Goal: Task Accomplishment & Management: Use online tool/utility

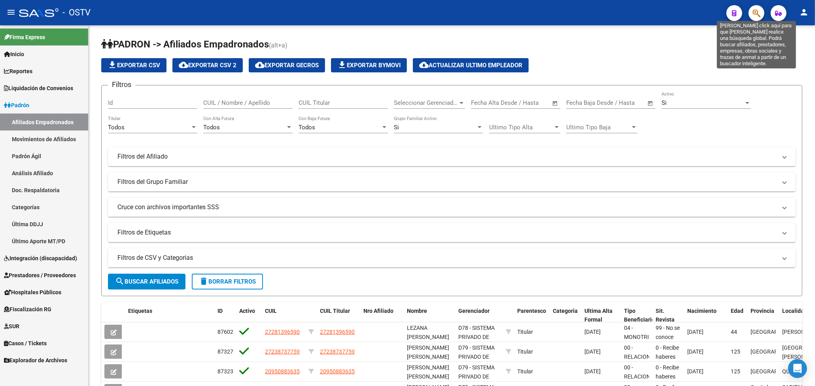
click at [755, 15] on icon "button" at bounding box center [757, 13] width 8 height 9
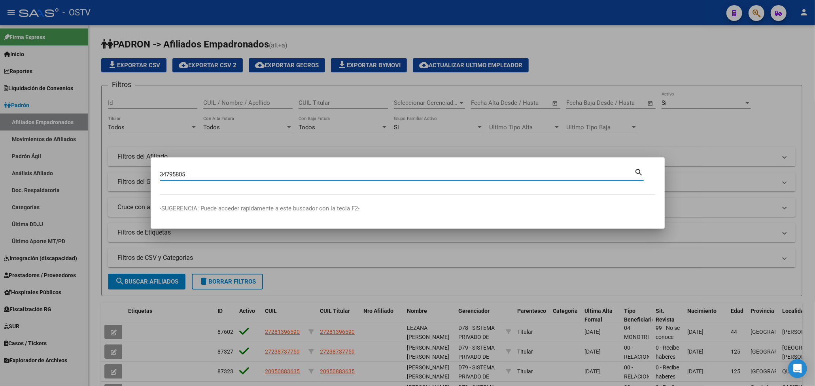
type input "34795805"
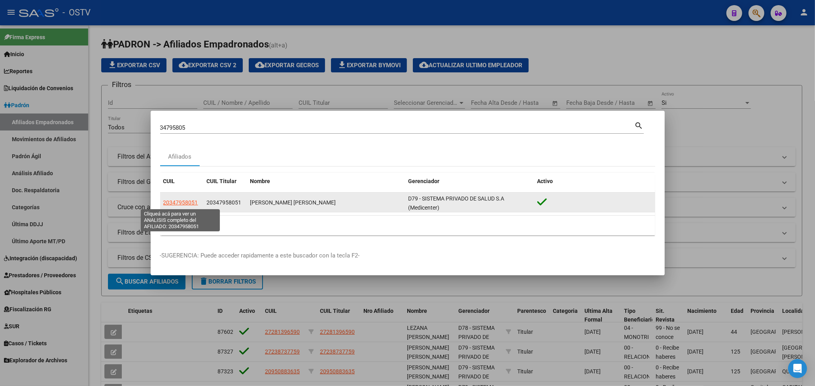
click at [179, 199] on span "20347958051" at bounding box center [180, 202] width 35 height 6
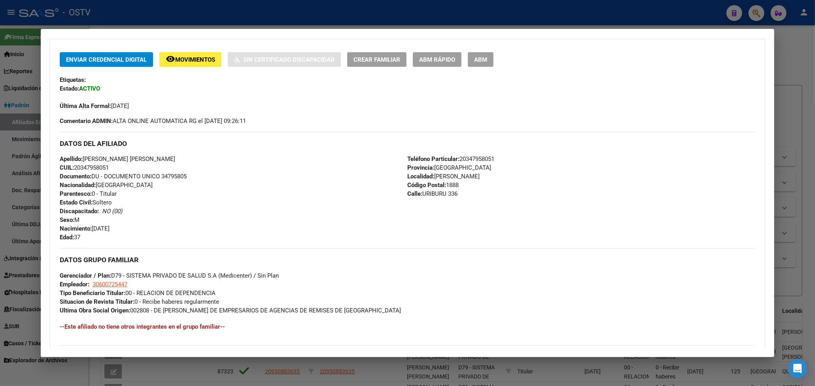
scroll to position [158, 0]
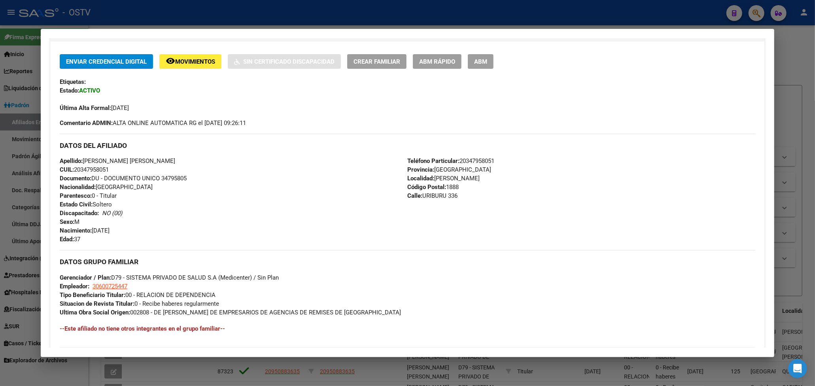
drag, startPoint x: 472, startPoint y: 160, endPoint x: 467, endPoint y: 164, distance: 6.5
click at [467, 164] on span "Teléfono Particular: 20347958051" at bounding box center [450, 160] width 87 height 7
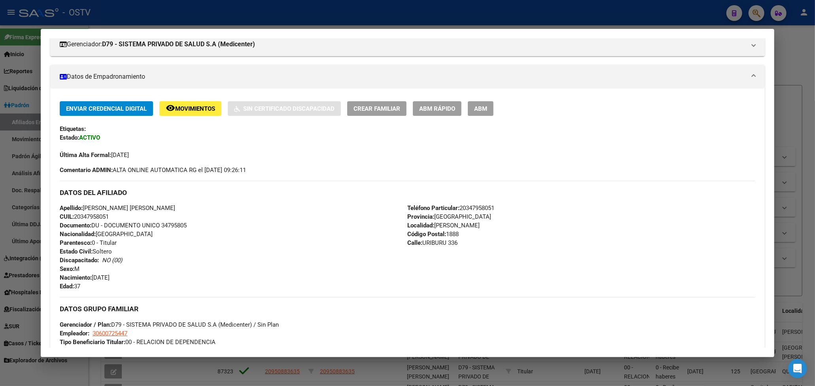
scroll to position [53, 0]
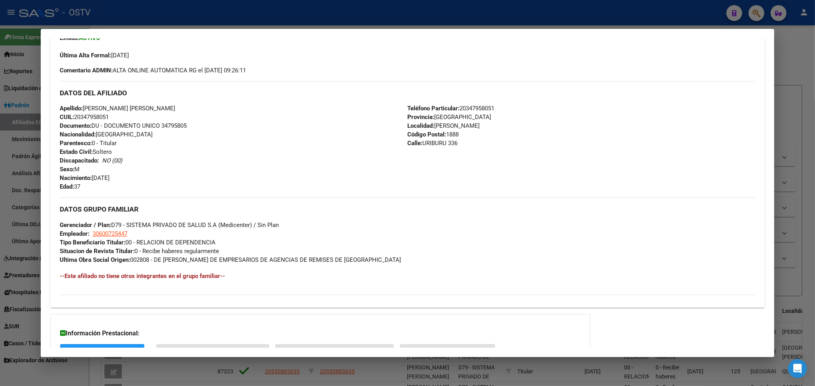
click at [454, 224] on div "DATOS GRUPO FAMILIAR Gerenciador / Plan: D79 - SISTEMA PRIVADO DE SALUD S.A (Me…" at bounding box center [408, 230] width 696 height 66
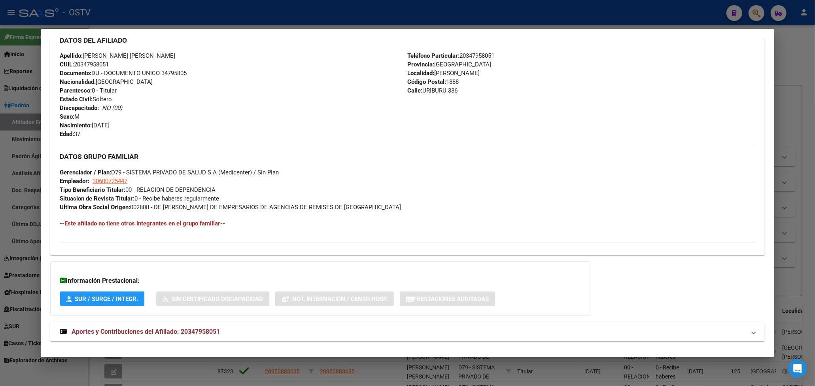
scroll to position [276, 0]
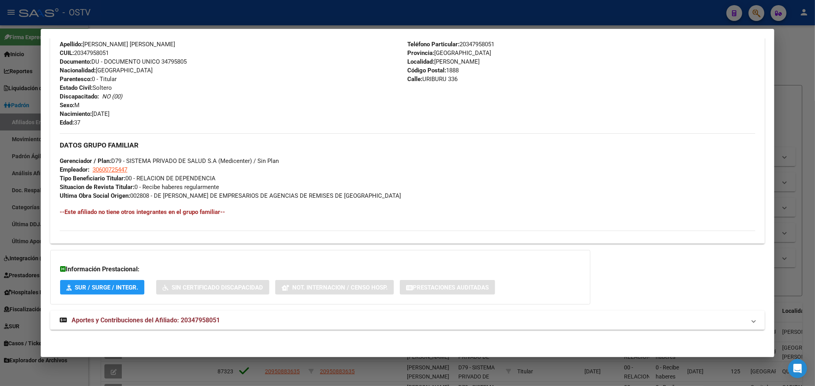
click at [801, 124] on div at bounding box center [407, 193] width 815 height 386
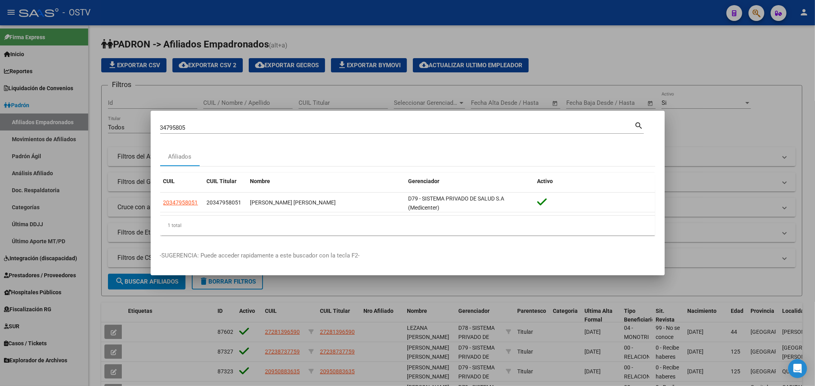
click at [793, 101] on div at bounding box center [407, 193] width 815 height 386
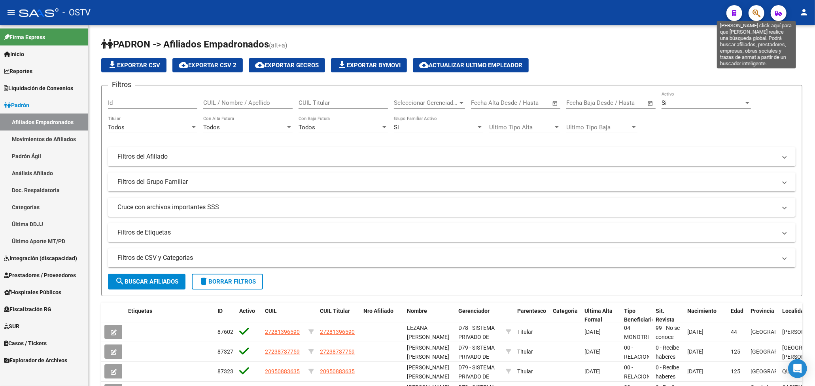
click at [756, 11] on icon "button" at bounding box center [757, 13] width 8 height 9
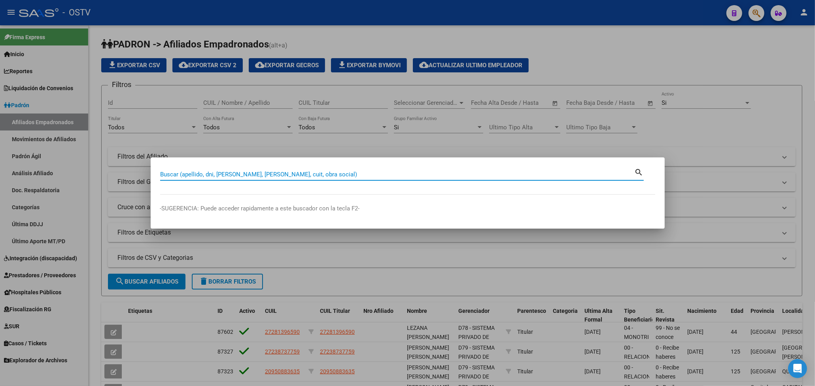
paste input "33913784"
type input "33913784"
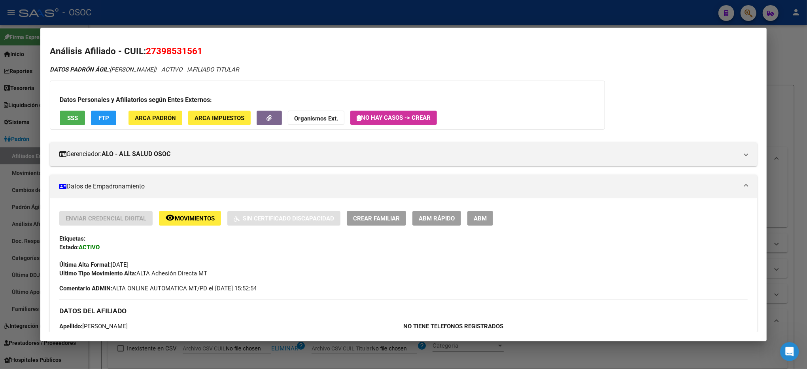
scroll to position [1, 0]
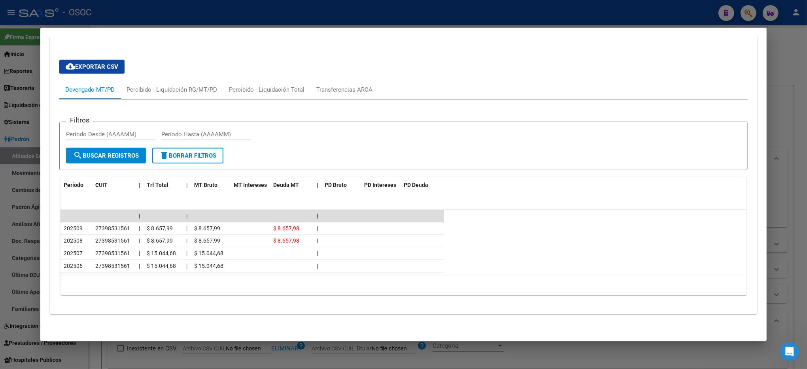
click at [791, 40] on div at bounding box center [403, 184] width 807 height 369
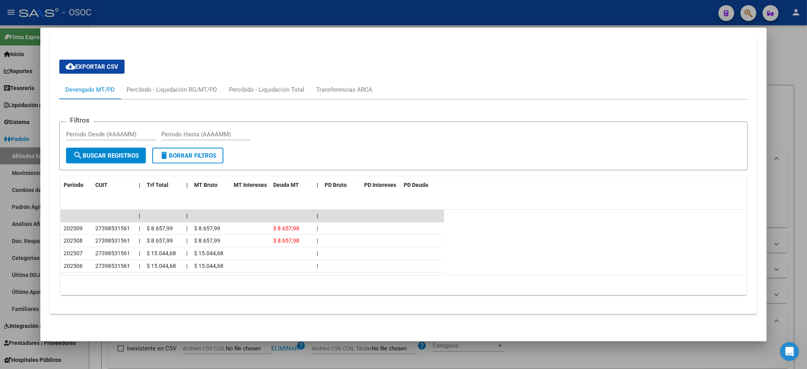
click at [791, 40] on div at bounding box center [403, 184] width 807 height 369
click at [791, 40] on h1 "PADRON -> Afiliados Empadronados (alt+a)" at bounding box center [447, 45] width 693 height 14
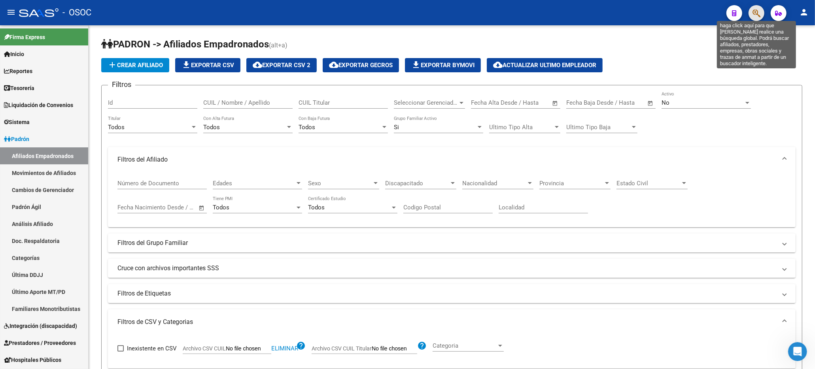
click at [756, 14] on icon "button" at bounding box center [757, 13] width 8 height 9
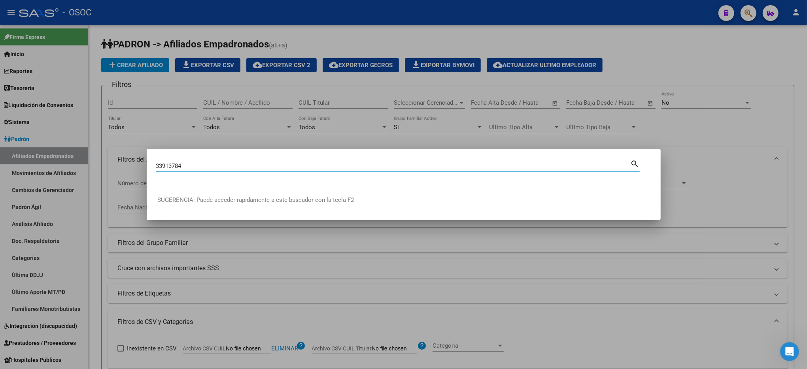
type input "33913784"
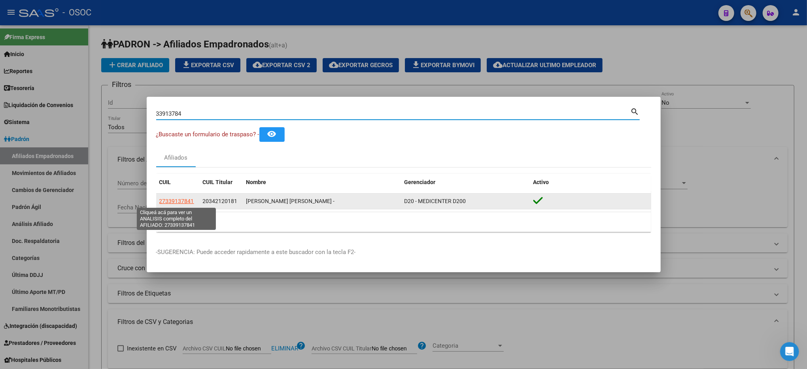
click at [184, 202] on span "27339137841" at bounding box center [176, 201] width 35 height 6
type textarea "27339137841"
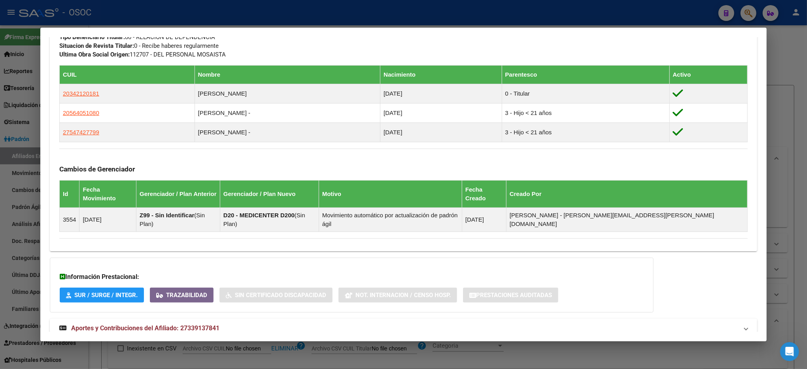
scroll to position [448, 0]
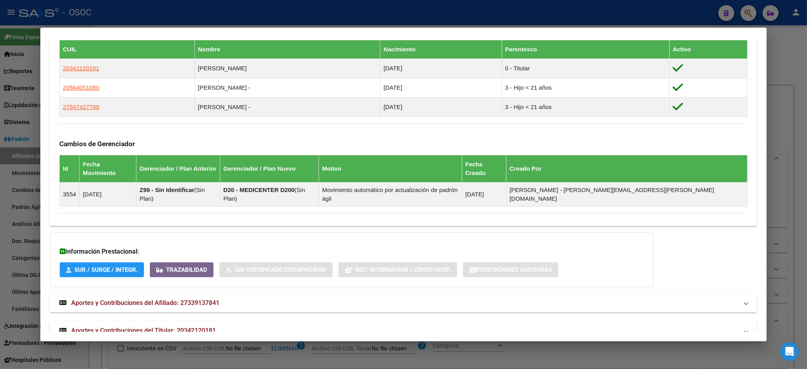
click at [208, 294] on mat-expansion-panel-header "Aportes y Contribuciones del Afiliado: 27339137841" at bounding box center [403, 303] width 707 height 19
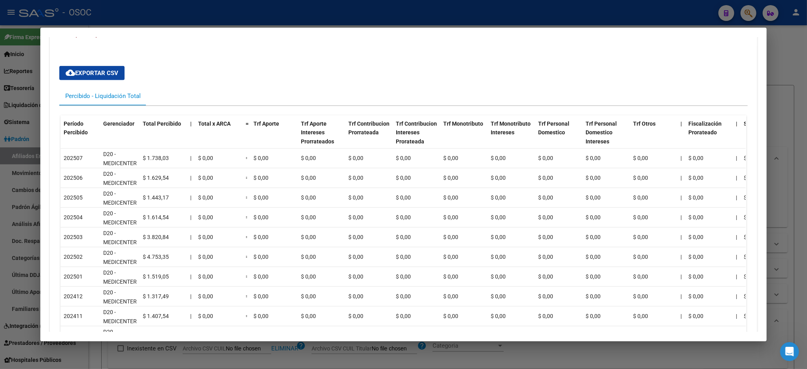
scroll to position [804, 0]
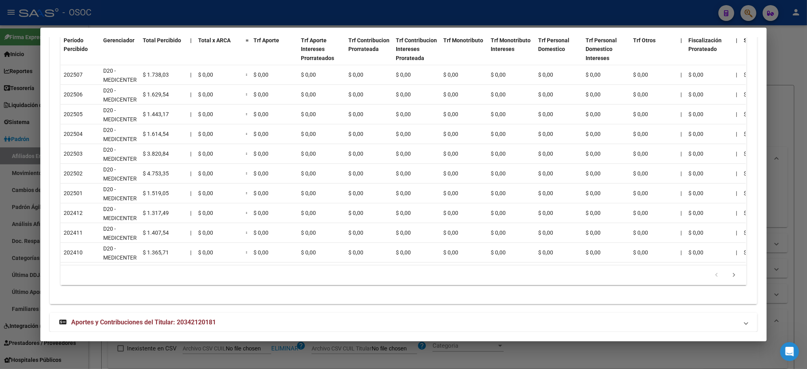
click at [201, 318] on strong "Aportes y Contribuciones del Titular: 20342120181" at bounding box center [137, 322] width 157 height 9
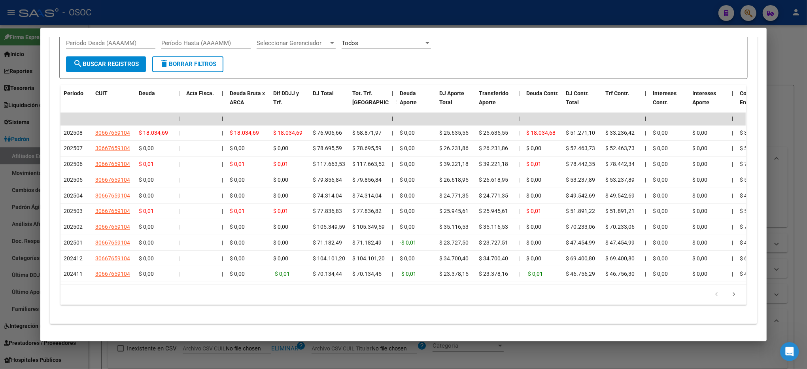
scroll to position [1195, 0]
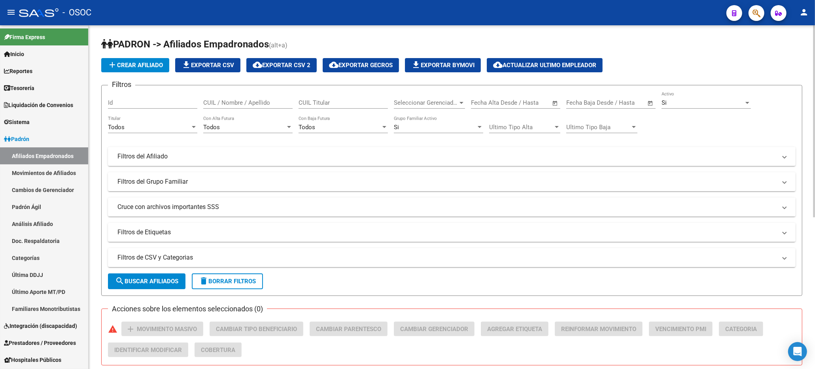
click at [675, 49] on h1 "PADRON -> Afiliados Empadronados (alt+a)" at bounding box center [451, 45] width 701 height 14
click at [756, 17] on icon "button" at bounding box center [757, 13] width 8 height 9
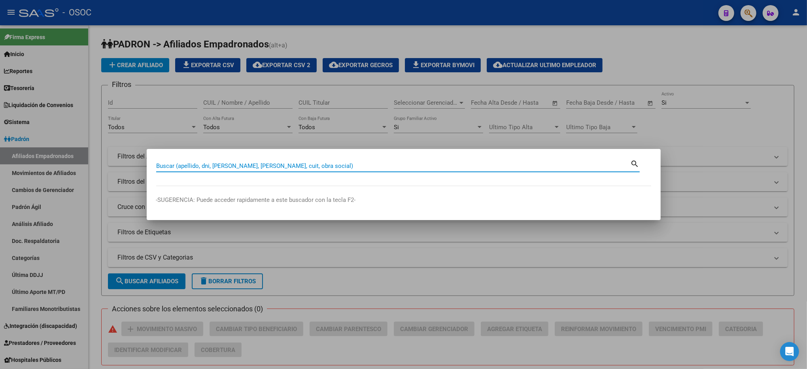
paste input "45007907"
type input "45007907"
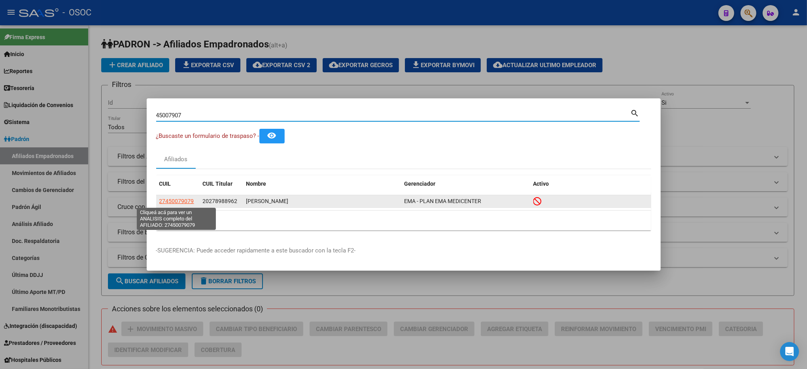
click at [179, 201] on span "27450079079" at bounding box center [176, 201] width 35 height 6
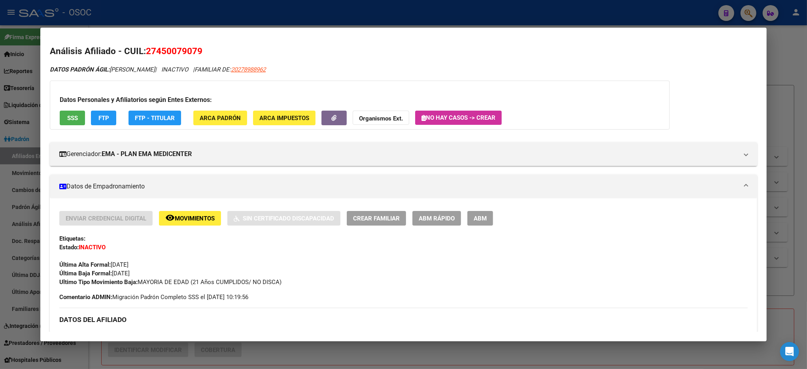
click at [73, 119] on span "SSS" at bounding box center [72, 118] width 11 height 7
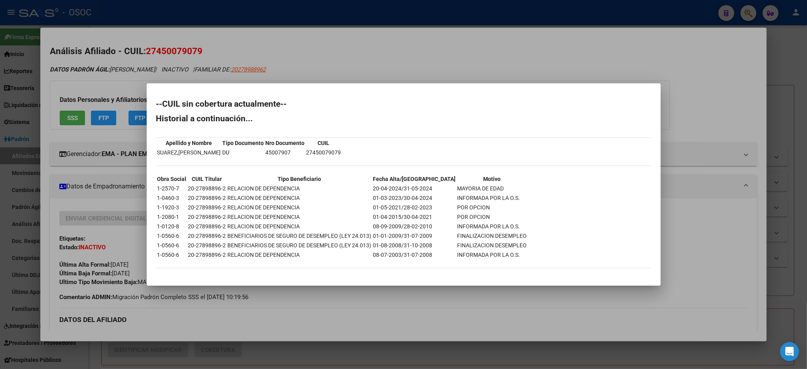
click at [688, 226] on div at bounding box center [403, 184] width 807 height 369
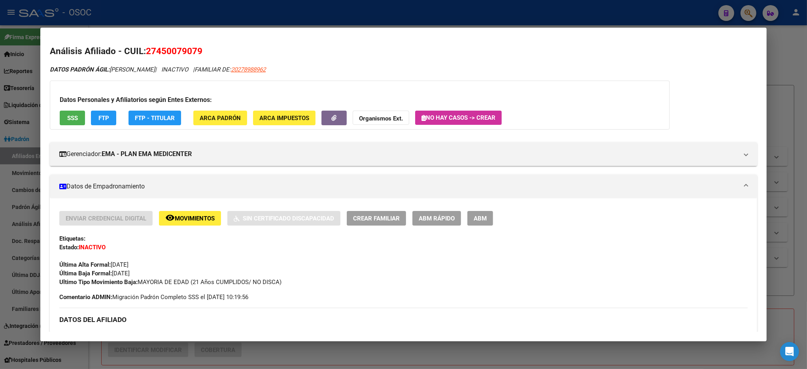
click at [67, 117] on span "SSS" at bounding box center [72, 118] width 11 height 7
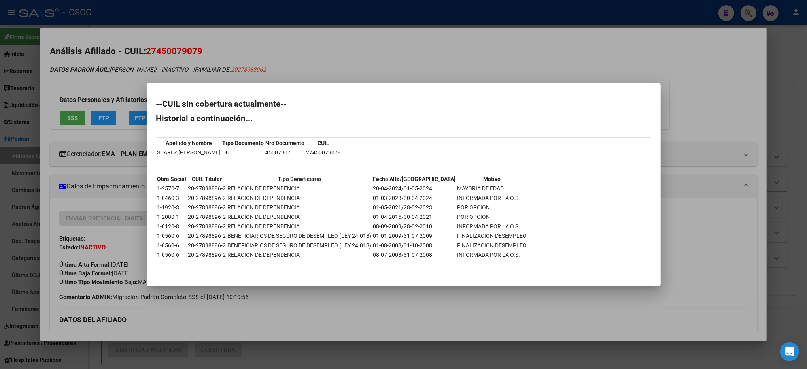
click at [614, 297] on div at bounding box center [403, 184] width 807 height 369
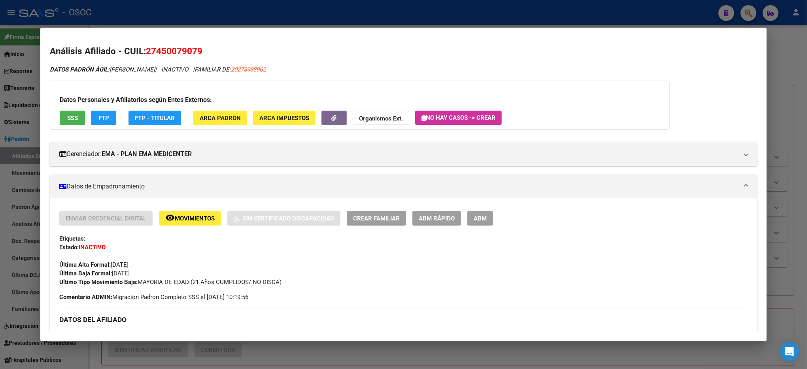
click at [189, 216] on span "Movimientos" at bounding box center [195, 218] width 40 height 7
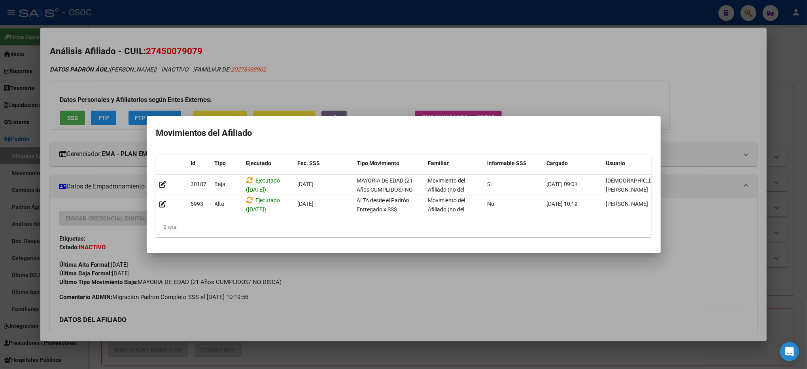
click at [471, 284] on div at bounding box center [403, 184] width 807 height 369
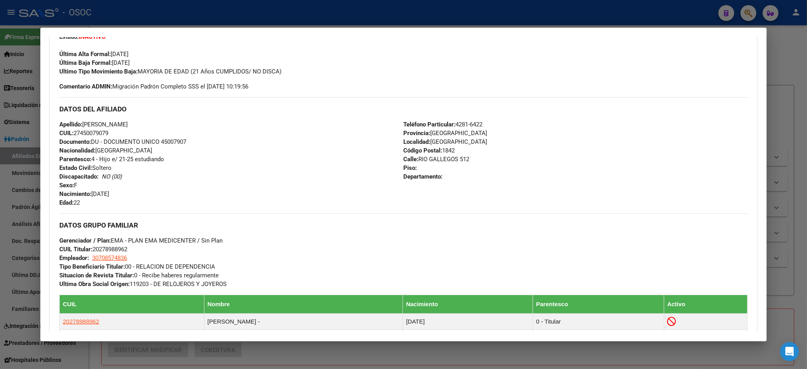
scroll to position [158, 0]
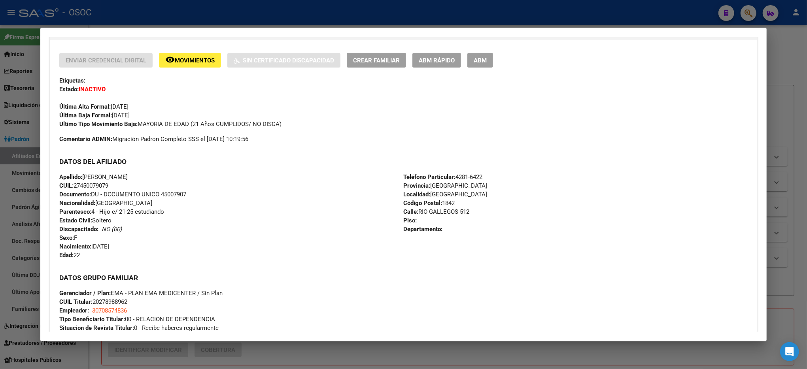
drag, startPoint x: 218, startPoint y: 124, endPoint x: 236, endPoint y: 128, distance: 18.7
click at [236, 128] on div "Ultimo Tipo Movimiento Baja: MAYORIA DE EDAD (21 Años CUMPLIDOS/ NO DISCA)" at bounding box center [403, 124] width 688 height 9
click at [230, 122] on span "Ultimo Tipo Movimiento Baja: MAYORIA DE EDAD (21 Años CUMPLIDOS/ NO DISCA)" at bounding box center [170, 124] width 222 height 7
drag, startPoint x: 211, startPoint y: 123, endPoint x: 258, endPoint y: 130, distance: 47.7
click at [258, 130] on div "Enviar Credencial Digital remove_red_eye Movimientos Sin Certificado Discapacid…" at bounding box center [403, 98] width 688 height 91
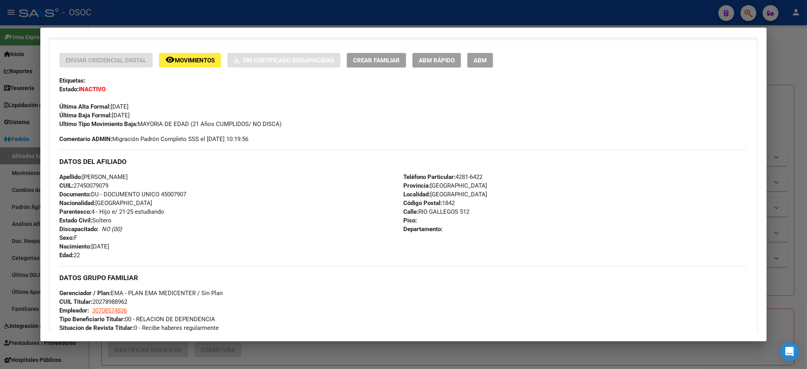
click at [252, 148] on div "Enviar Credencial Digital remove_red_eye Movimientos Sin Certificado Discapacid…" at bounding box center [403, 241] width 688 height 376
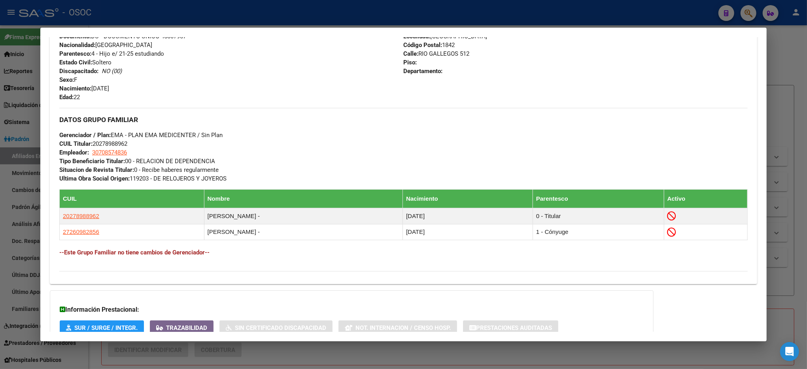
scroll to position [369, 0]
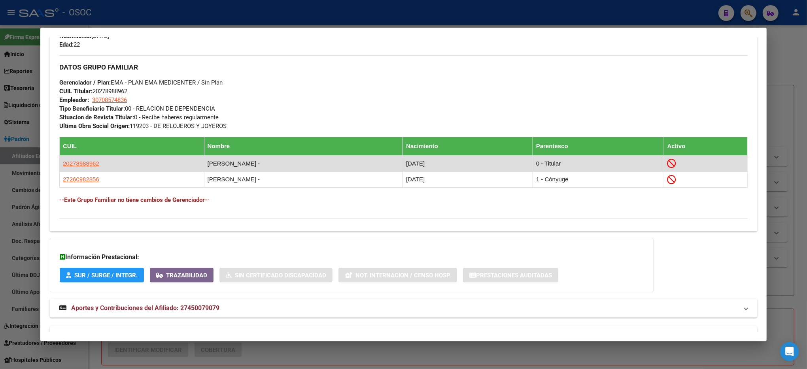
click at [78, 168] on app-link-go-to "20278988962" at bounding box center [81, 163] width 36 height 9
click at [75, 164] on span "20278988962" at bounding box center [81, 163] width 36 height 7
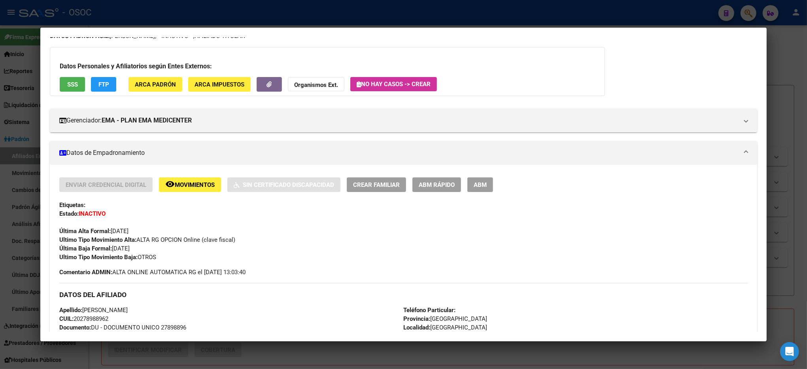
scroll to position [53, 0]
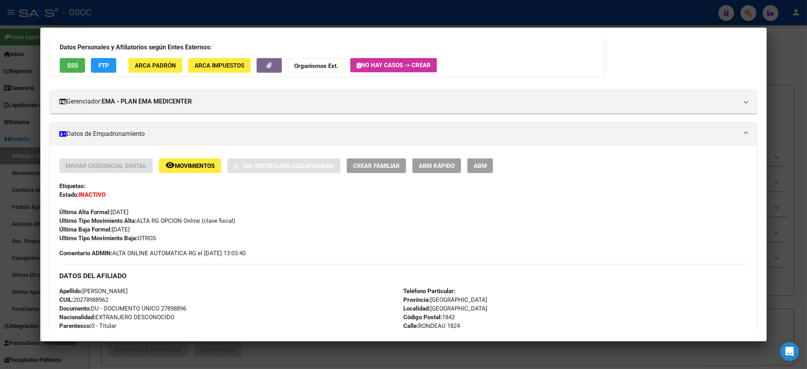
click at [62, 65] on button "SSS" at bounding box center [72, 65] width 25 height 15
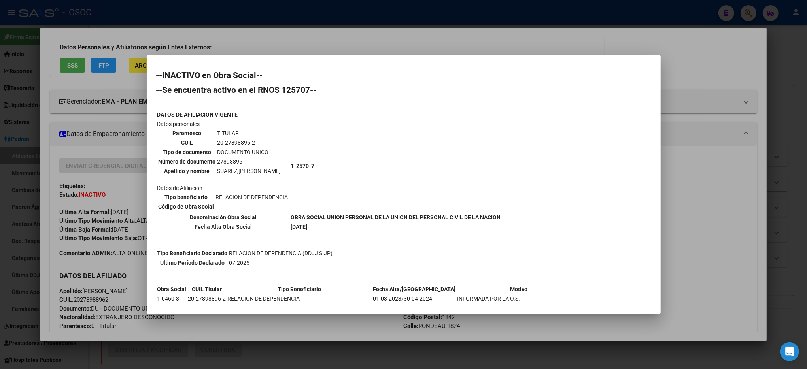
drag, startPoint x: 330, startPoint y: 214, endPoint x: 492, endPoint y: 218, distance: 162.6
click at [492, 218] on b "OBRA SOCIAL UNION PERSONAL DE LA UNION DEL PERSONAL CIVIL DE LA NACION" at bounding box center [396, 217] width 210 height 6
drag, startPoint x: 771, startPoint y: 220, endPoint x: 766, endPoint y: 218, distance: 5.0
click at [770, 219] on div at bounding box center [403, 184] width 807 height 369
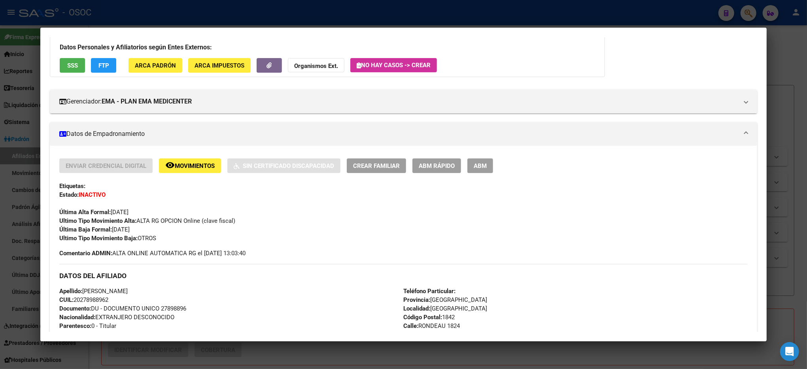
scroll to position [0, 0]
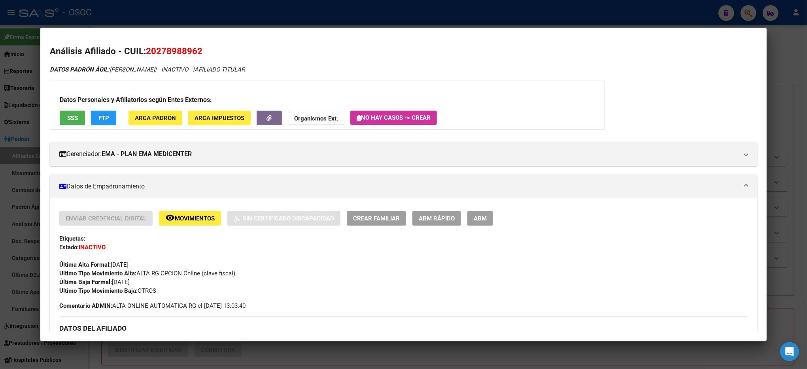
click at [785, 118] on div at bounding box center [403, 184] width 807 height 369
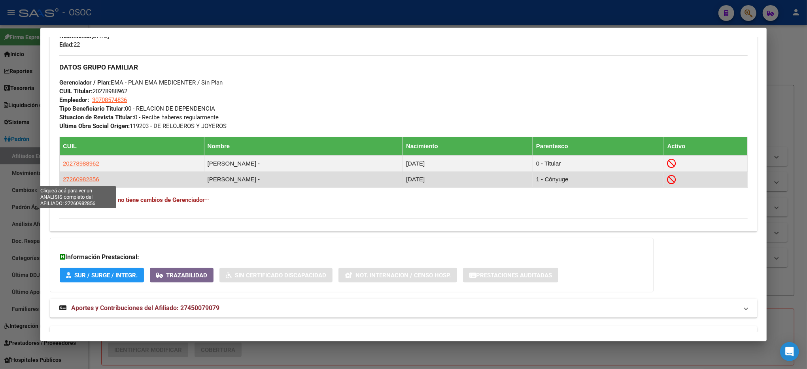
click at [81, 178] on span "27260982856" at bounding box center [81, 179] width 36 height 7
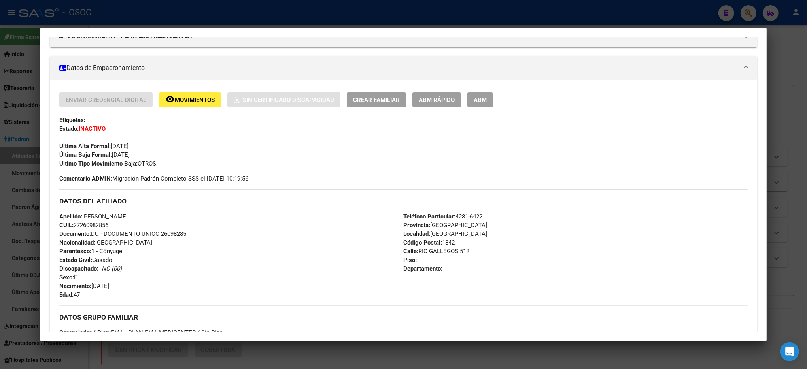
scroll to position [240, 0]
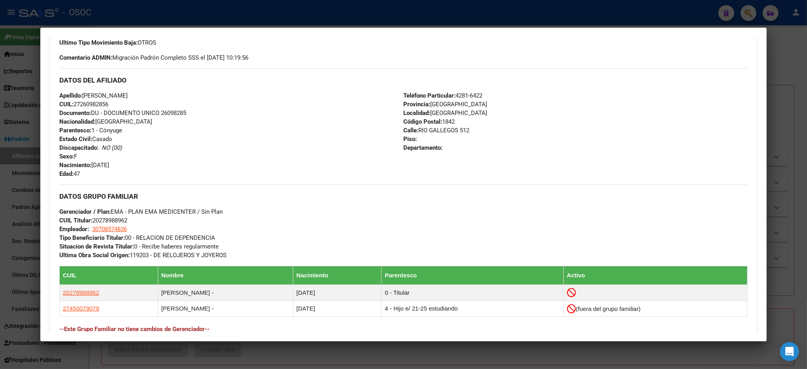
click at [775, 132] on div at bounding box center [403, 184] width 807 height 369
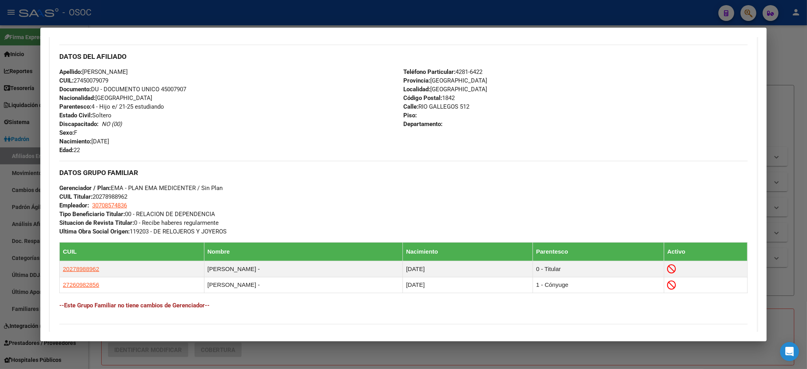
scroll to position [369, 0]
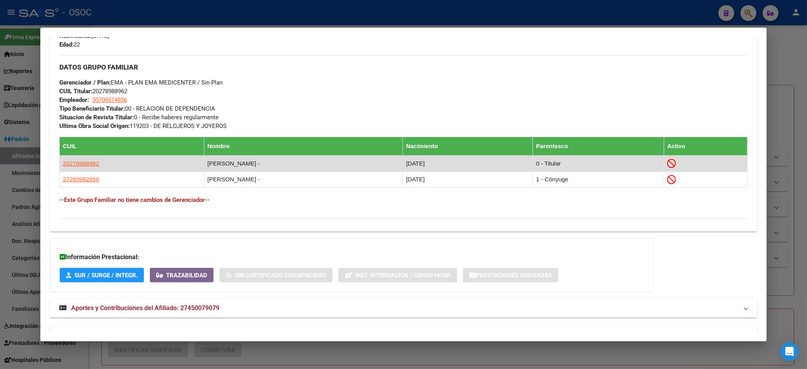
click at [76, 159] on td "20278988962" at bounding box center [132, 164] width 145 height 16
click at [78, 161] on span "20278988962" at bounding box center [81, 163] width 36 height 7
type textarea "20278988962"
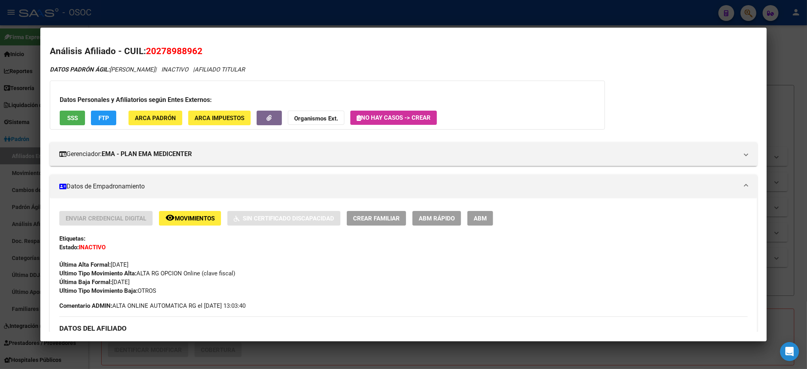
drag, startPoint x: 108, startPoint y: 68, endPoint x: 171, endPoint y: 71, distance: 63.4
click at [171, 71] on icon "DATOS PADRÓN ÁGIL: SUAREZ PABLO DANIEL | INACTIVO | AFILIADO TITULAR" at bounding box center [147, 69] width 195 height 7
copy span "SUAREZ PABLO DANIEL"
drag, startPoint x: 119, startPoint y: 51, endPoint x: 202, endPoint y: 47, distance: 82.3
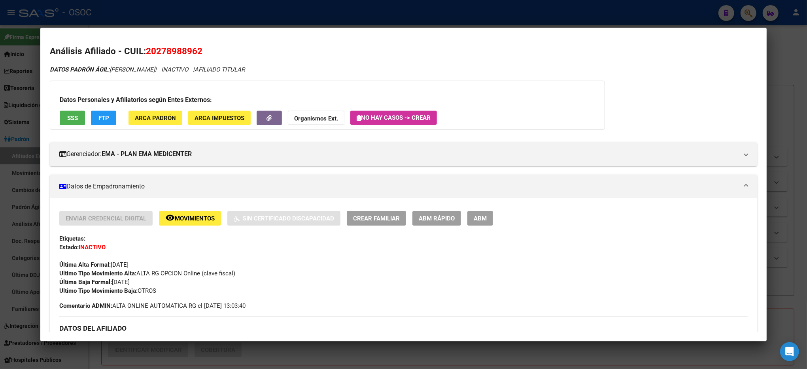
click at [202, 47] on h2 "Análisis Afiliado - CUIL: 20278988962" at bounding box center [403, 51] width 707 height 13
copy h2 "CUIL: 20278988962"
click at [782, 93] on div at bounding box center [403, 184] width 807 height 369
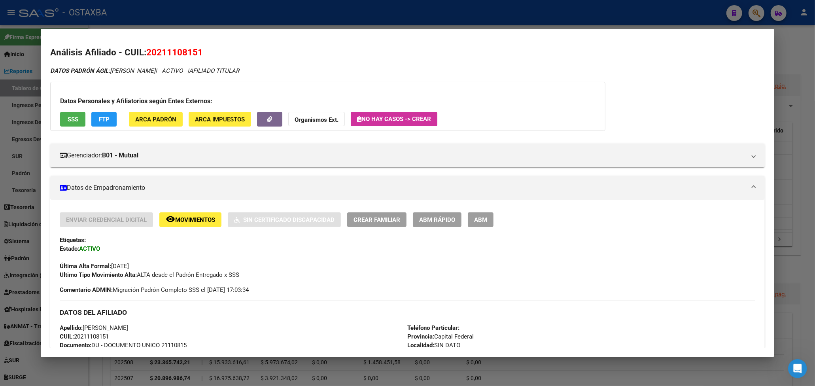
scroll to position [674, 0]
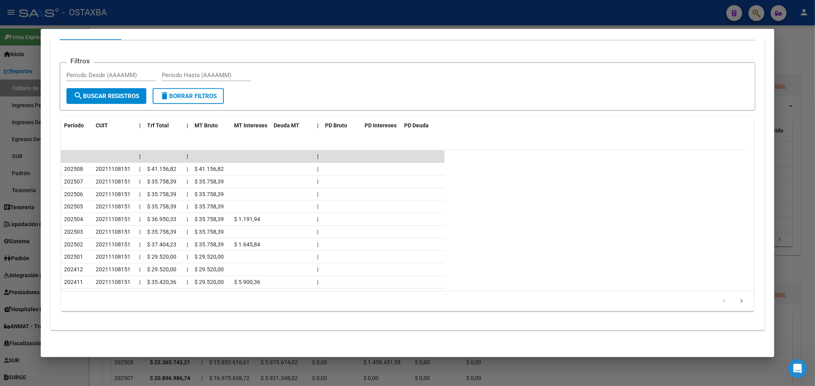
click at [623, 8] on div at bounding box center [407, 193] width 815 height 386
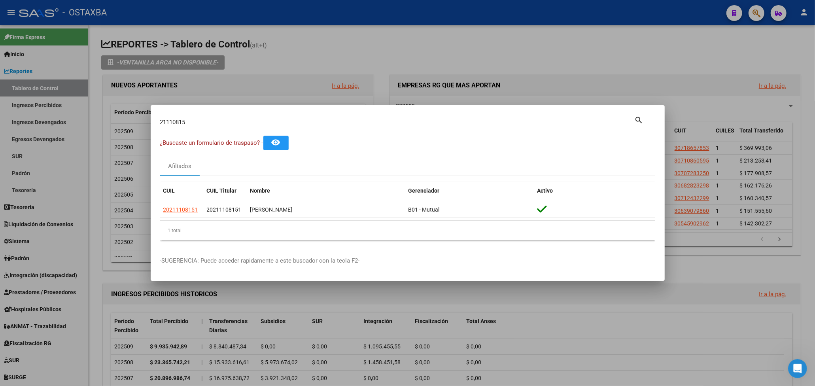
click at [562, 49] on div at bounding box center [407, 193] width 815 height 386
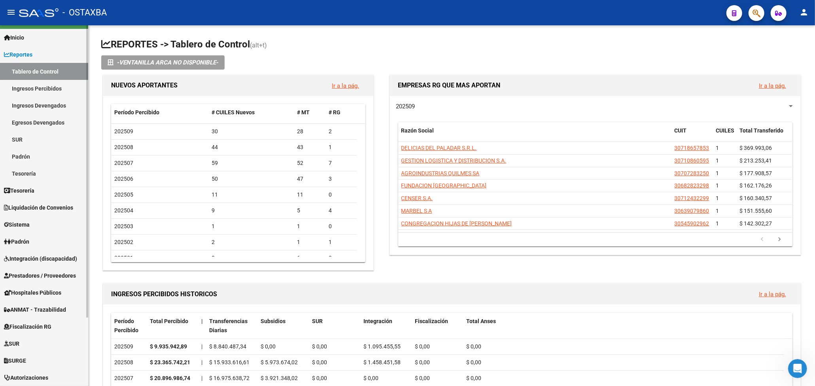
scroll to position [0, 0]
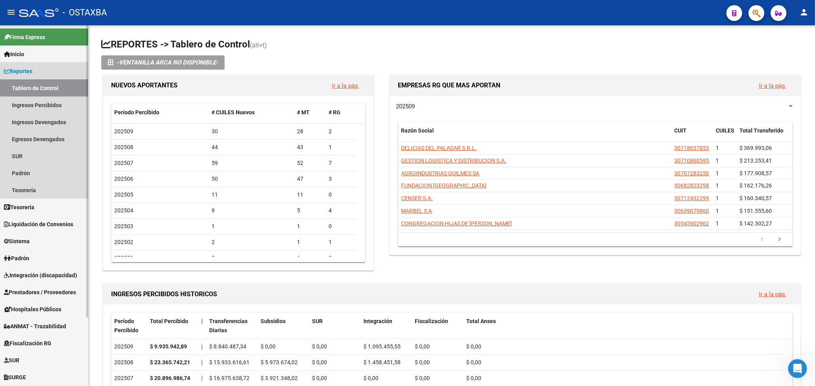
click at [34, 84] on link "Tablero de Control" at bounding box center [44, 87] width 88 height 17
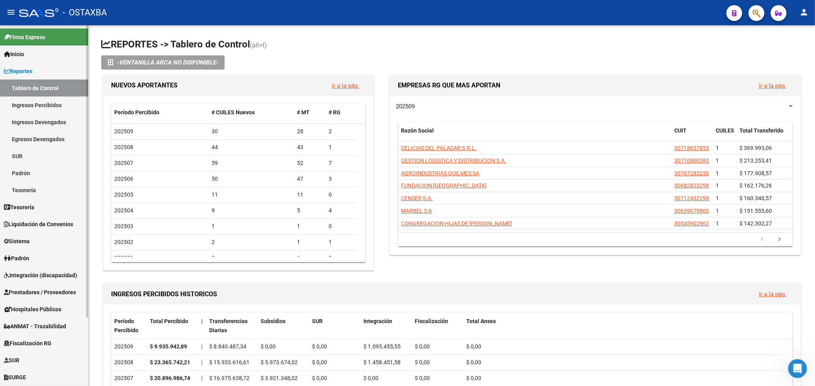
click at [35, 111] on link "Ingresos Percibidos" at bounding box center [44, 104] width 88 height 17
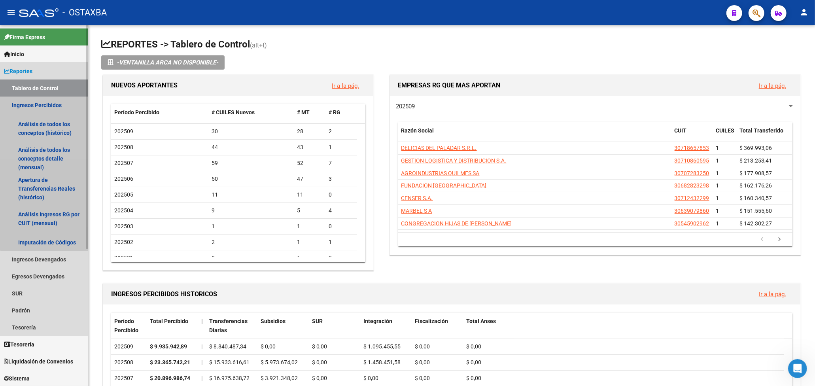
click at [46, 108] on link "Ingresos Percibidos" at bounding box center [44, 104] width 88 height 17
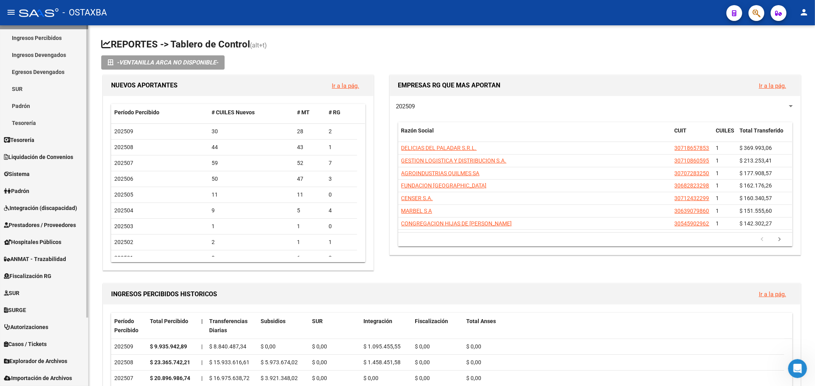
scroll to position [85, 0]
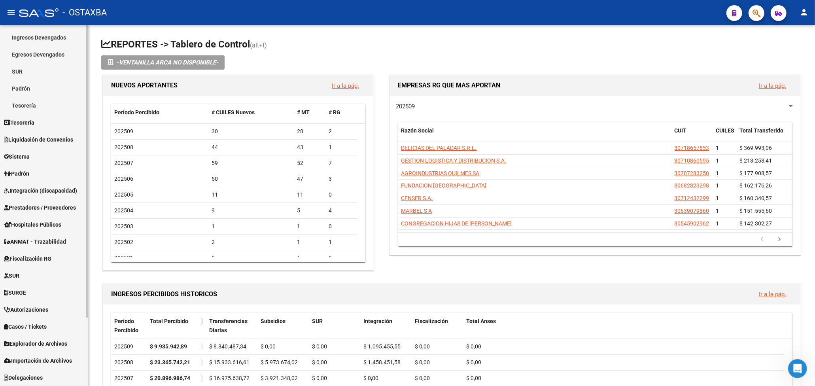
click at [45, 340] on span "Explorador de Archivos" at bounding box center [35, 343] width 63 height 9
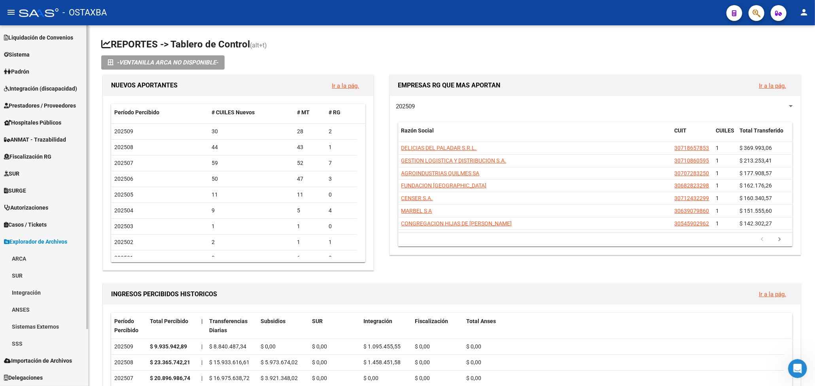
scroll to position [67, 0]
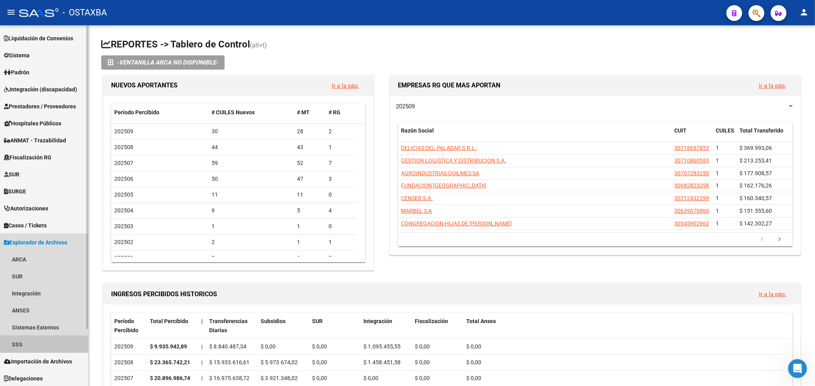
click at [23, 339] on link "SSS" at bounding box center [44, 344] width 88 height 17
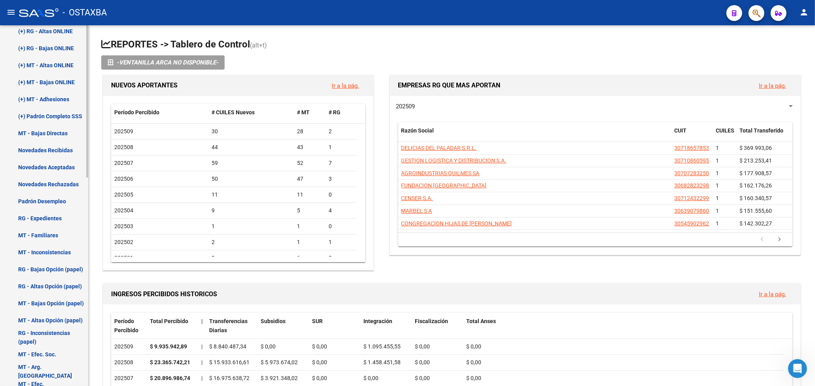
scroll to position [436, 0]
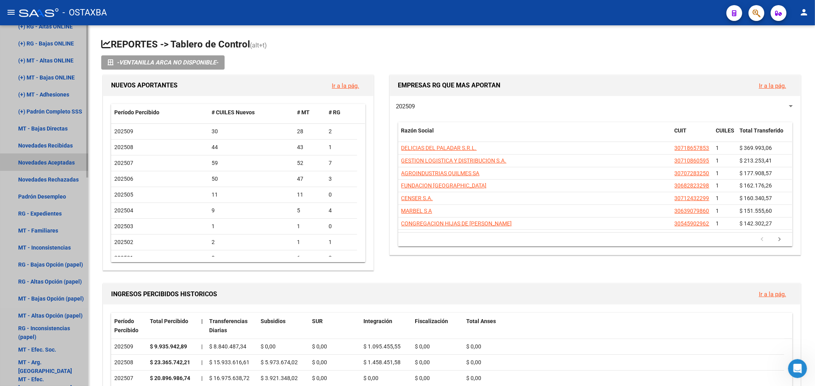
click at [51, 160] on link "Novedades Aceptadas" at bounding box center [44, 162] width 88 height 17
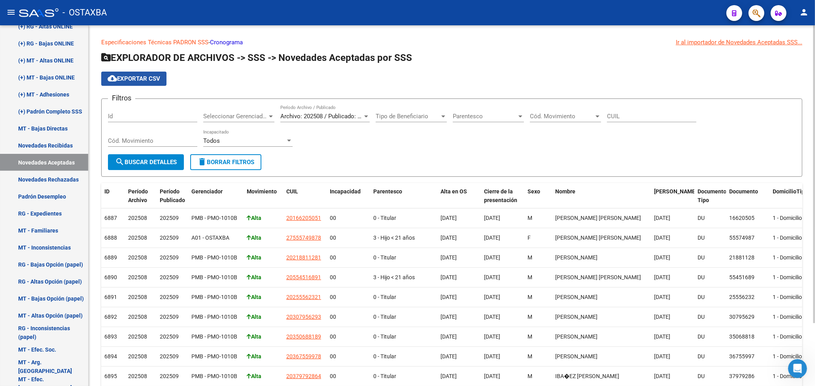
click at [134, 76] on span "cloud_download Exportar CSV" at bounding box center [134, 78] width 53 height 7
click at [61, 179] on link "Novedades Rechazadas" at bounding box center [44, 179] width 88 height 17
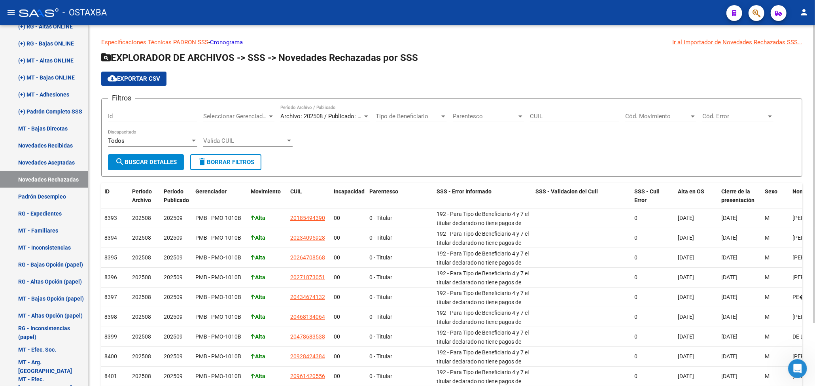
click at [152, 83] on button "cloud_download Exportar CSV" at bounding box center [133, 79] width 65 height 14
click at [755, 8] on span "button" at bounding box center [757, 13] width 8 height 16
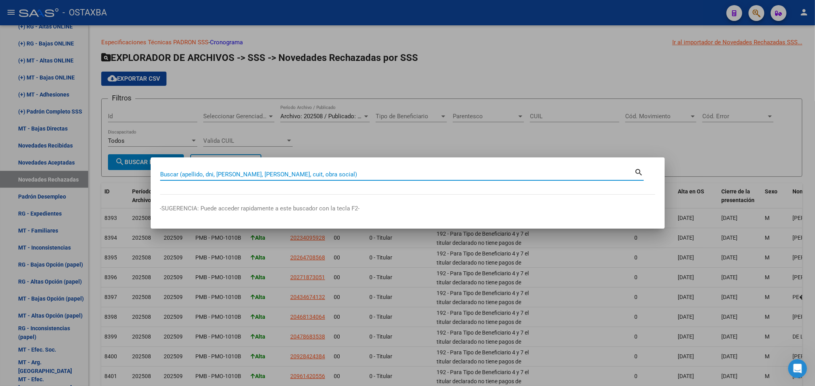
paste input "20252542540"
type input "20252542540"
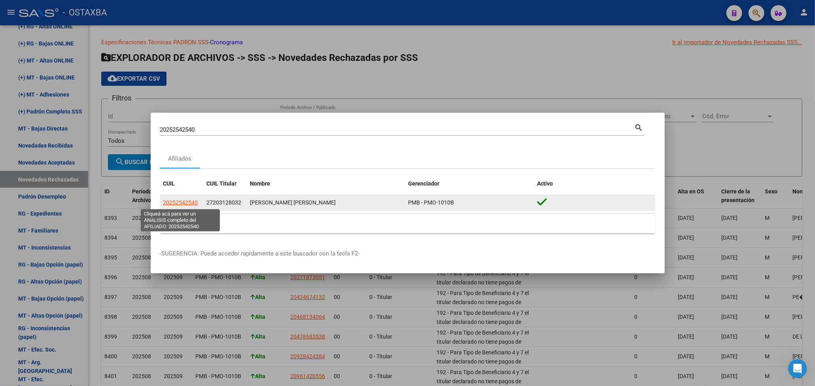
click at [186, 202] on span "20252542540" at bounding box center [180, 202] width 35 height 6
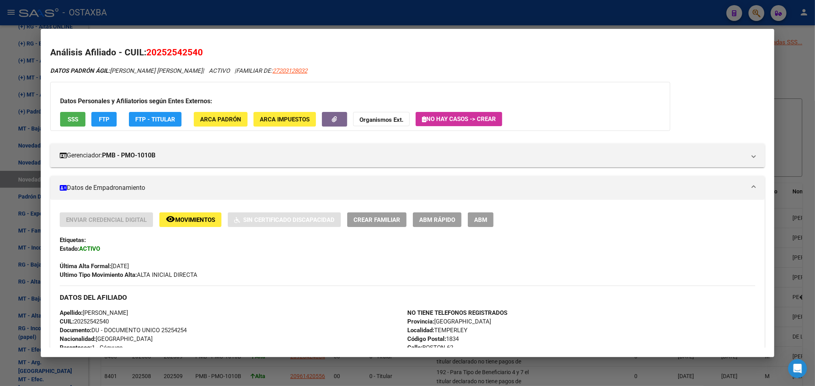
scroll to position [105, 0]
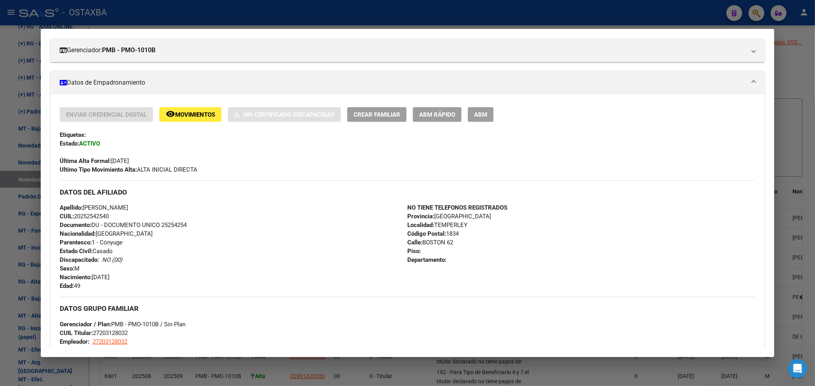
drag, startPoint x: 97, startPoint y: 242, endPoint x: 130, endPoint y: 241, distance: 32.8
click at [130, 241] on div "Apellido: DANIEL EDUARDO MONTES DE OCA CUIL: 20252542540 Documento: DU - DOCUME…" at bounding box center [234, 246] width 348 height 87
click at [289, 230] on div "Apellido: DANIEL EDUARDO MONTES DE OCA CUIL: 20252542540 Documento: DU - DOCUME…" at bounding box center [234, 246] width 348 height 87
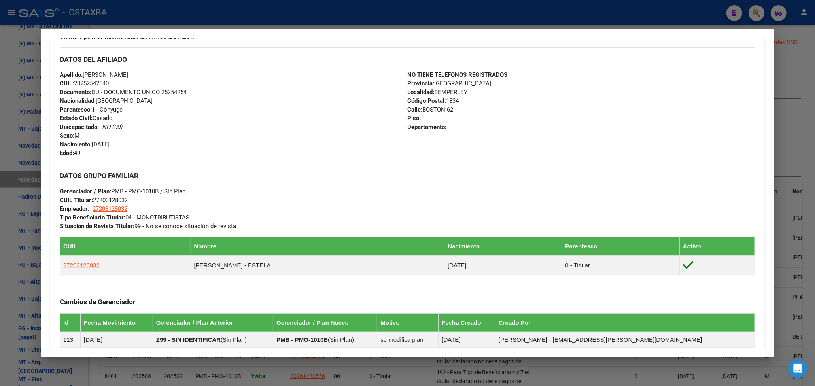
scroll to position [316, 0]
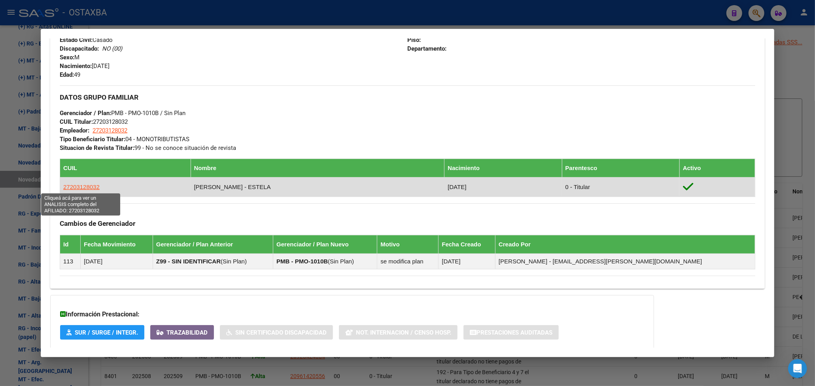
click at [75, 186] on span "27203128032" at bounding box center [81, 186] width 36 height 7
type textarea "27203128032"
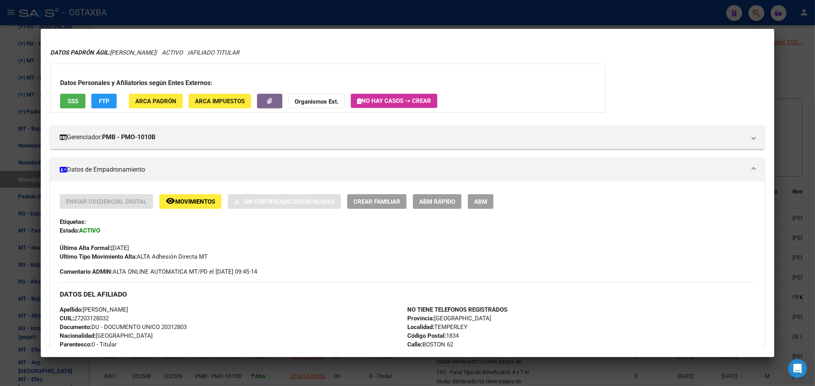
scroll to position [0, 0]
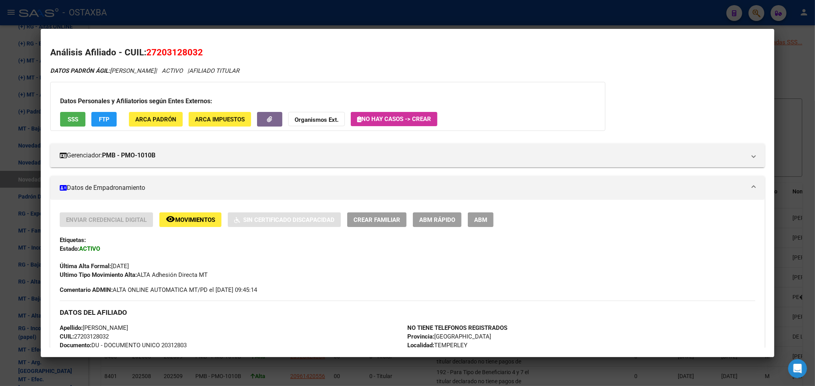
click at [423, 220] on span "ABM Rápido" at bounding box center [437, 219] width 36 height 7
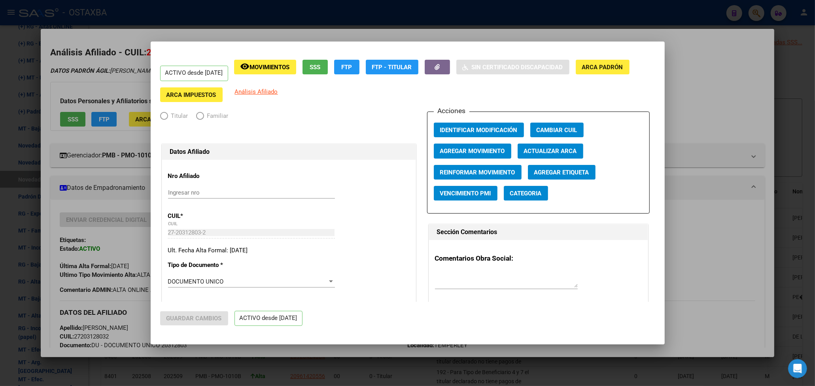
radio input "true"
type input "27-20312803-2"
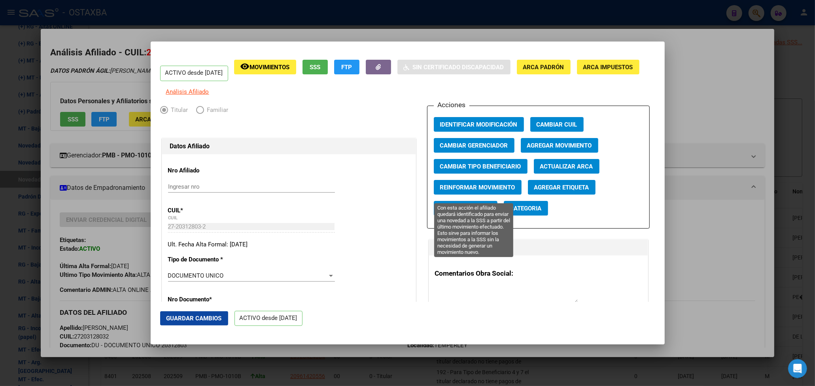
click at [490, 191] on span "Reinformar Movimiento" at bounding box center [477, 187] width 75 height 7
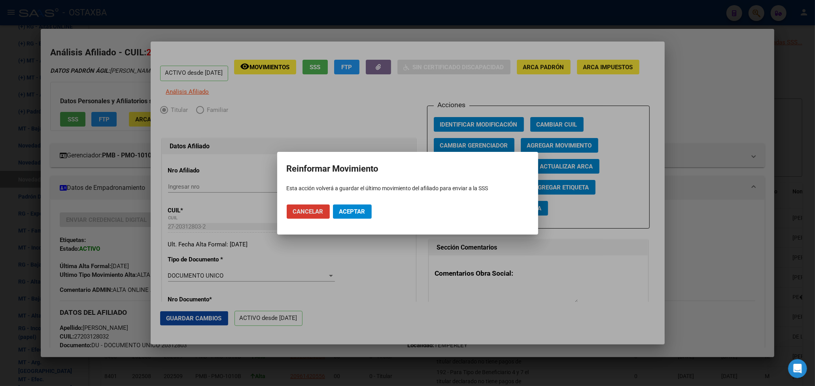
click at [344, 208] on span "Aceptar" at bounding box center [352, 211] width 26 height 7
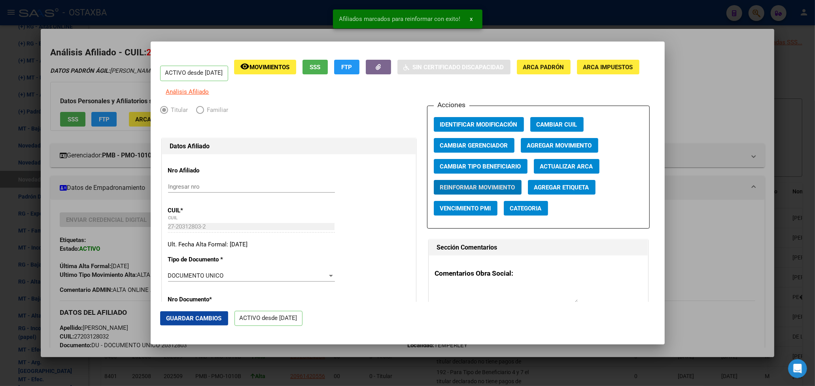
click at [720, 97] on div at bounding box center [407, 193] width 815 height 386
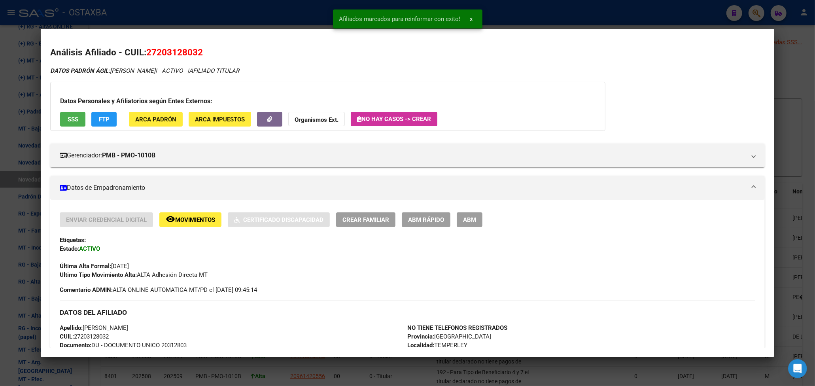
scroll to position [362, 0]
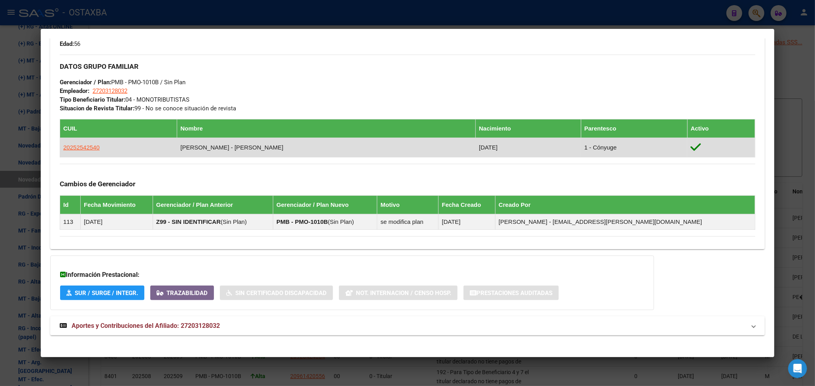
click at [120, 149] on td "20252542540" at bounding box center [118, 147] width 117 height 19
click at [81, 149] on span "20252542540" at bounding box center [81, 147] width 36 height 7
type textarea "20252542540"
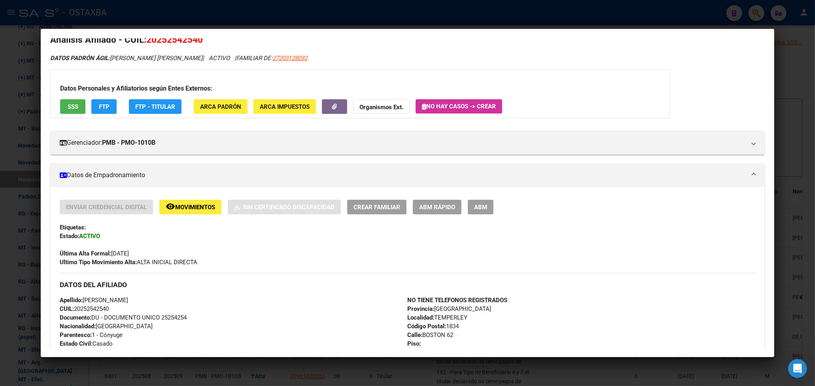
scroll to position [15, 0]
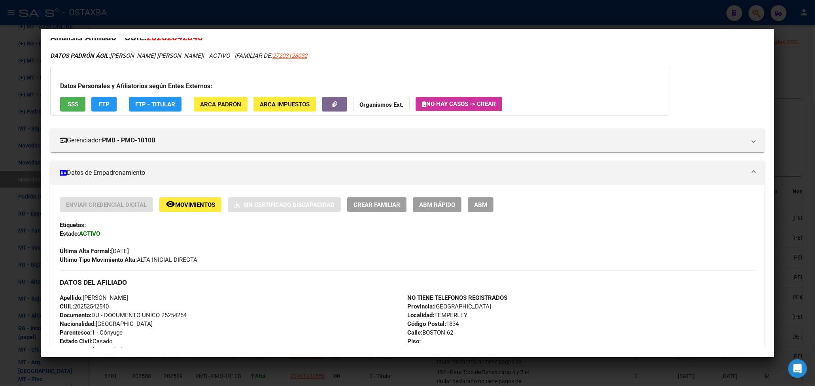
click at [432, 201] on span "ABM Rápido" at bounding box center [437, 204] width 36 height 7
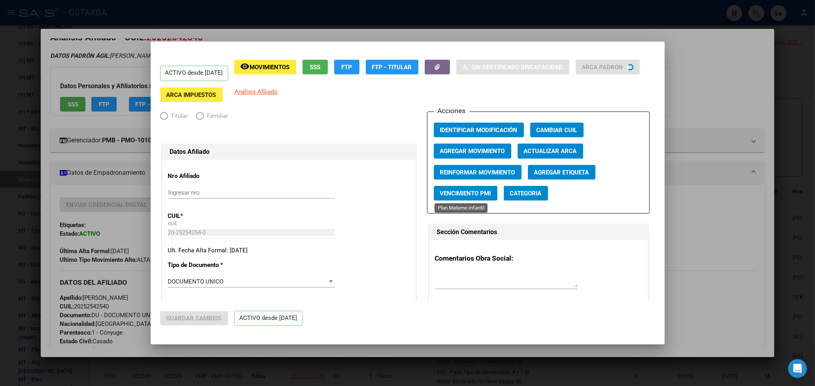
radio input "true"
type input "27-20312803-2"
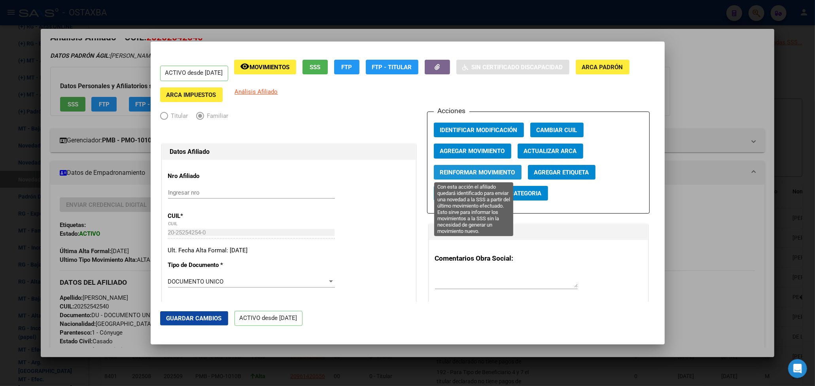
click at [482, 170] on span "Reinformar Movimiento" at bounding box center [477, 172] width 75 height 7
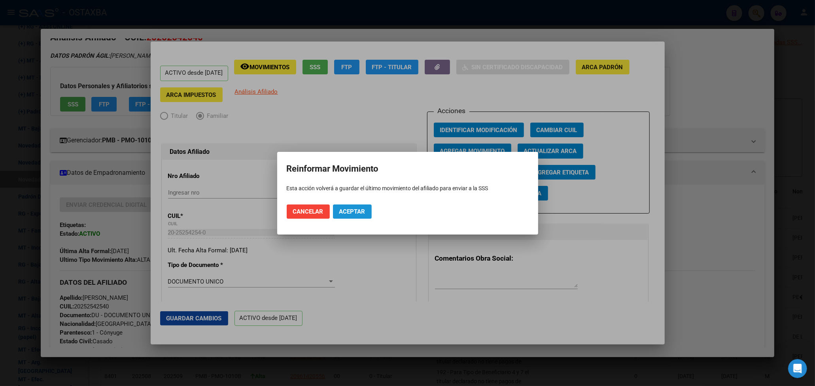
click at [363, 213] on span "Aceptar" at bounding box center [352, 211] width 26 height 7
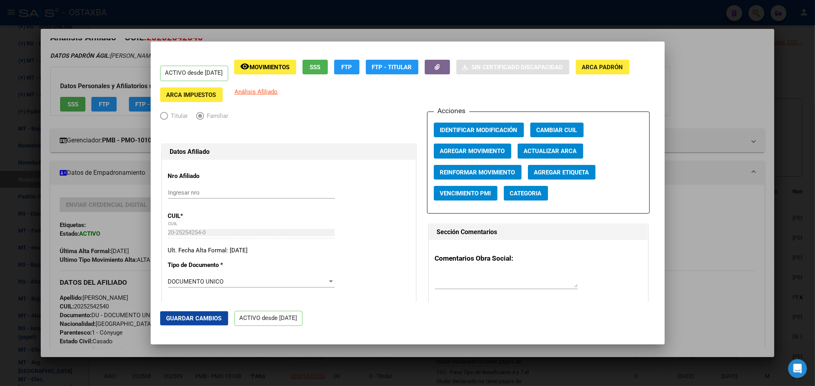
click at [743, 53] on div at bounding box center [407, 193] width 815 height 386
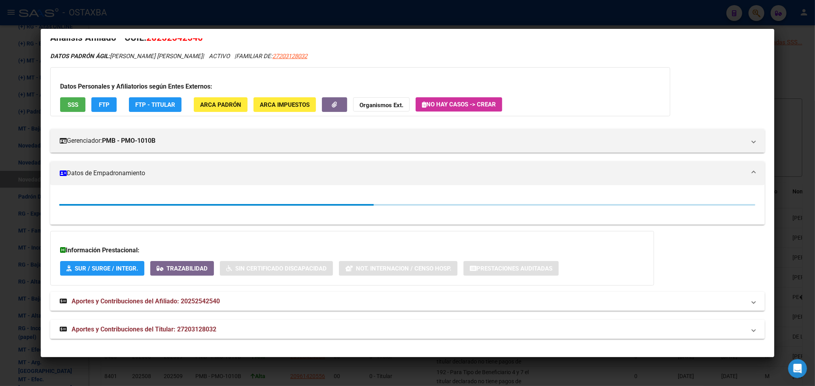
click at [743, 53] on div "DATOS PADRÓN ÁGIL: MONTES DE OCA DANIEL EDUARDO | ACTIVO | FAMILIAR DE: 2720312…" at bounding box center [407, 56] width 715 height 9
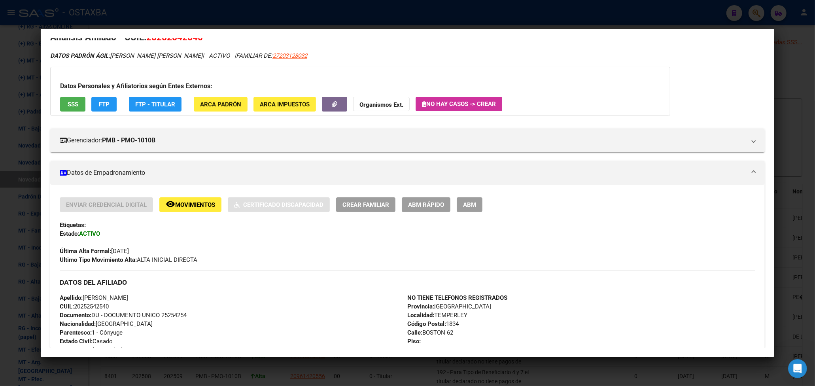
click at [790, 40] on div at bounding box center [407, 193] width 815 height 386
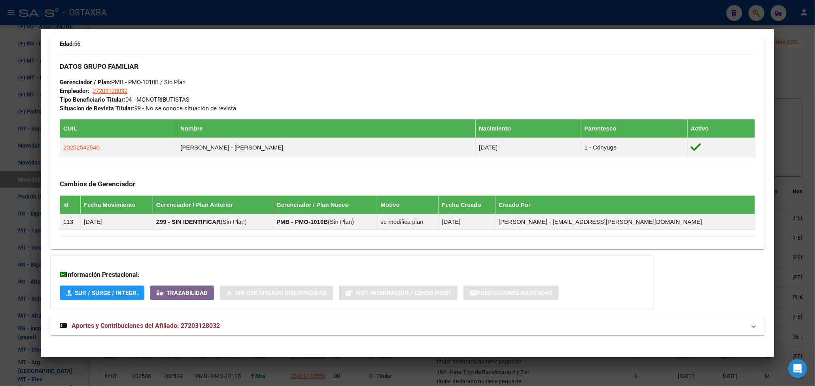
click at [779, 76] on div at bounding box center [407, 193] width 815 height 386
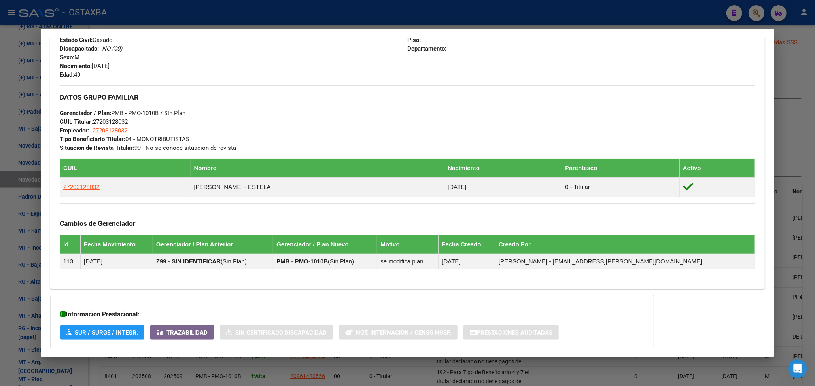
click at [794, 78] on div at bounding box center [407, 193] width 815 height 386
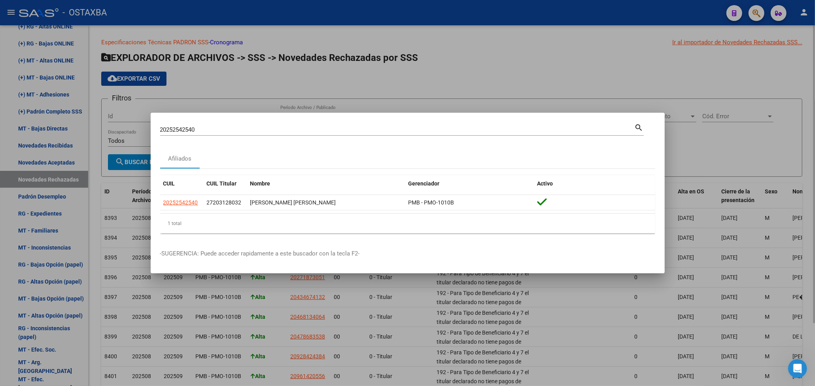
drag, startPoint x: 734, startPoint y: 93, endPoint x: 743, endPoint y: 42, distance: 51.3
click at [734, 92] on div at bounding box center [407, 193] width 815 height 386
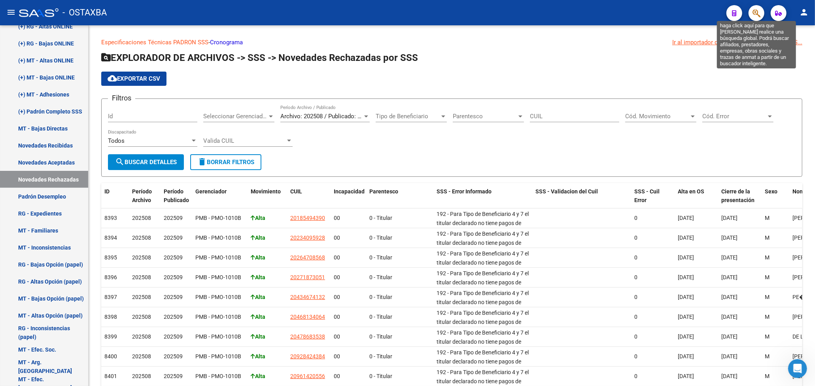
click at [755, 11] on icon "button" at bounding box center [757, 13] width 8 height 9
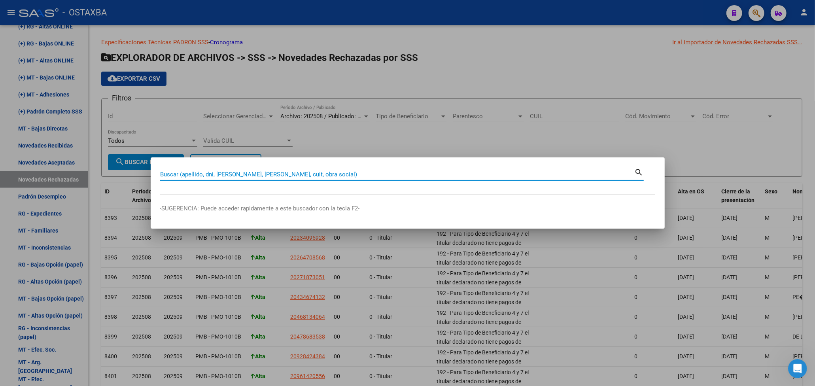
paste input "20200837291"
type input "20200837291"
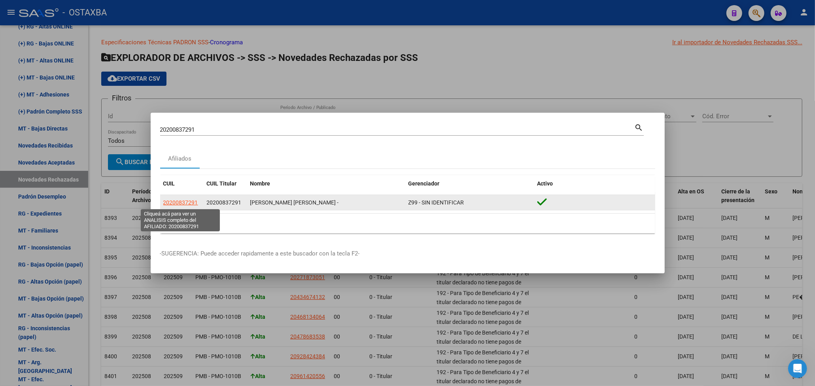
click at [186, 204] on span "20200837291" at bounding box center [180, 202] width 35 height 6
type textarea "20200837291"
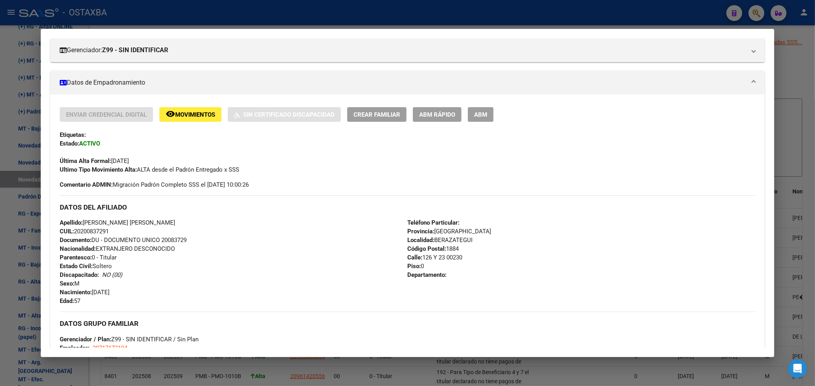
scroll to position [53, 0]
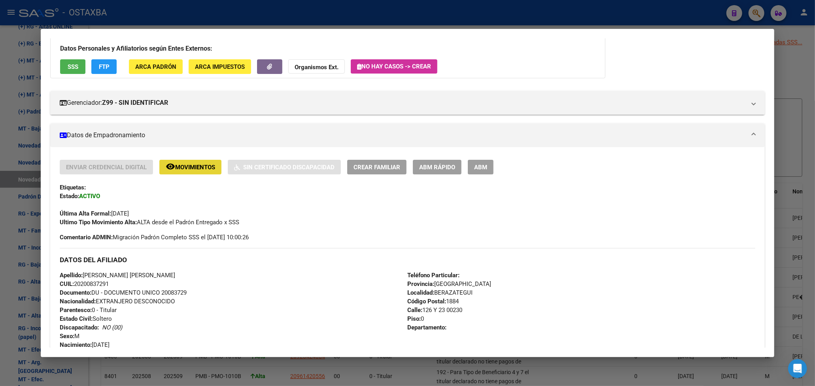
click at [187, 170] on span "Movimientos" at bounding box center [195, 167] width 40 height 7
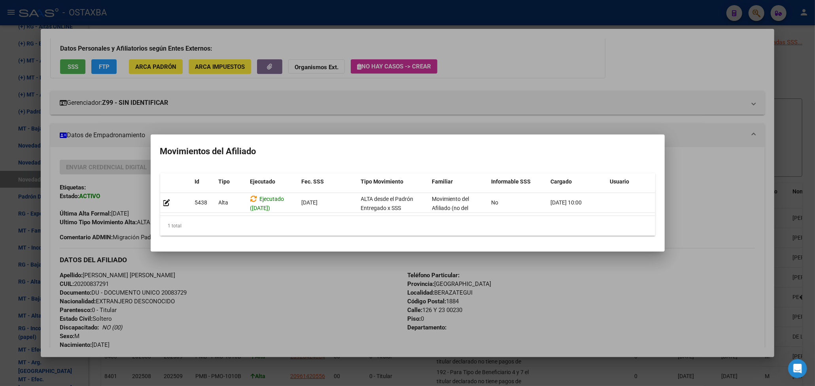
click at [634, 101] on div at bounding box center [407, 193] width 815 height 386
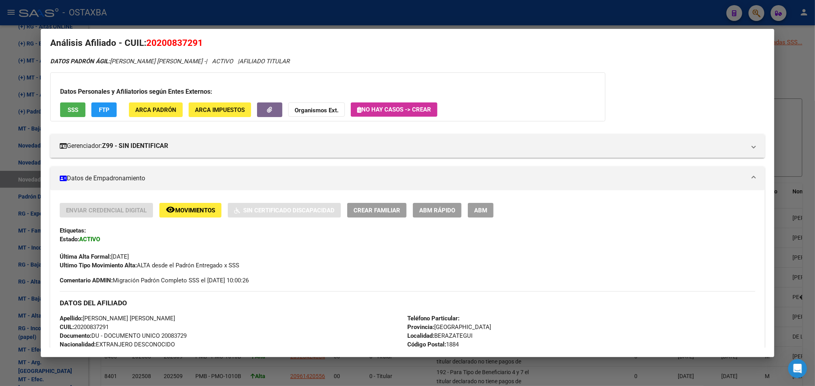
scroll to position [0, 0]
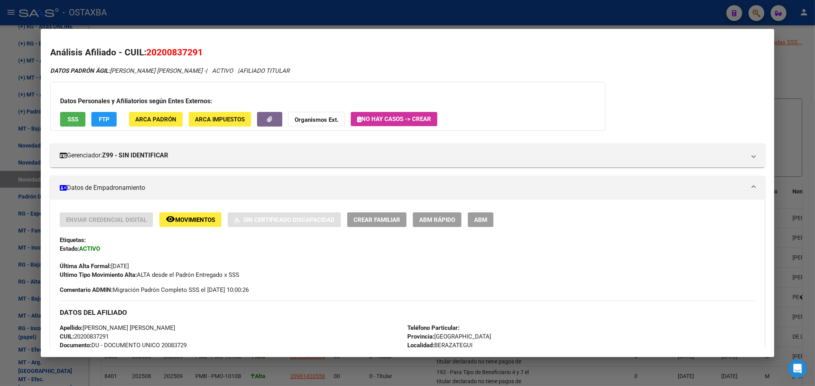
click at [73, 117] on span "SSS" at bounding box center [73, 119] width 11 height 7
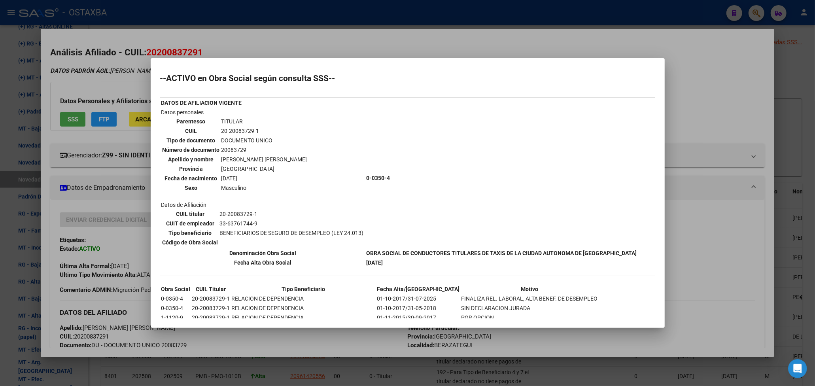
drag, startPoint x: 359, startPoint y: 264, endPoint x: 408, endPoint y: 263, distance: 49.1
click at [408, 263] on div "--ACTIVO en Obra Social según consulta SSS-- DATOS DE AFILIACION VIGENTE Datos …" at bounding box center [407, 263] width 495 height 378
click at [771, 210] on div at bounding box center [407, 193] width 815 height 386
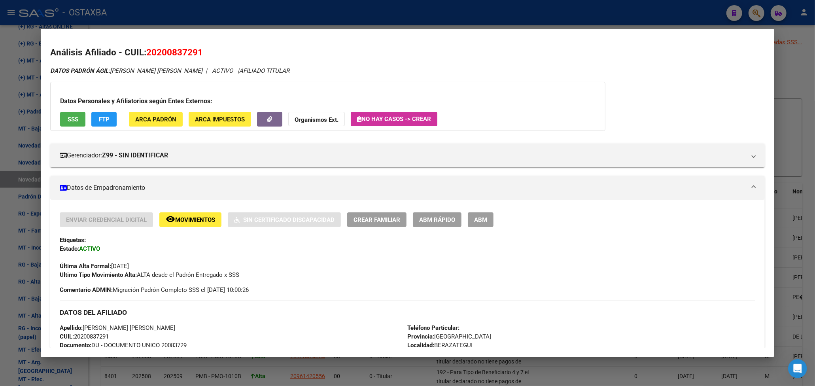
click at [176, 216] on span "Movimientos" at bounding box center [195, 219] width 40 height 7
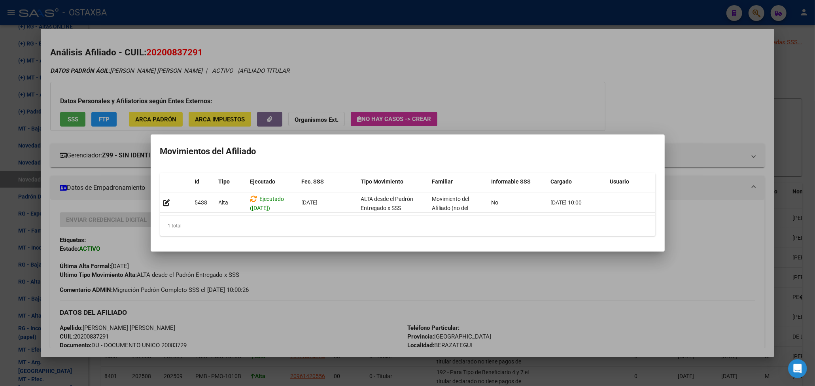
click at [477, 75] on div at bounding box center [407, 193] width 815 height 386
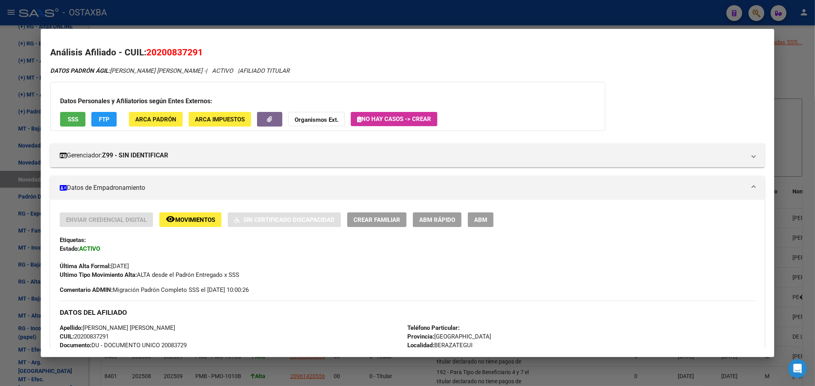
drag, startPoint x: 146, startPoint y: 52, endPoint x: 208, endPoint y: 57, distance: 61.9
click at [208, 57] on h2 "Análisis Afiliado - CUIL: 20200837291" at bounding box center [407, 52] width 715 height 13
copy span "20200837291"
click at [800, 71] on div at bounding box center [407, 193] width 815 height 386
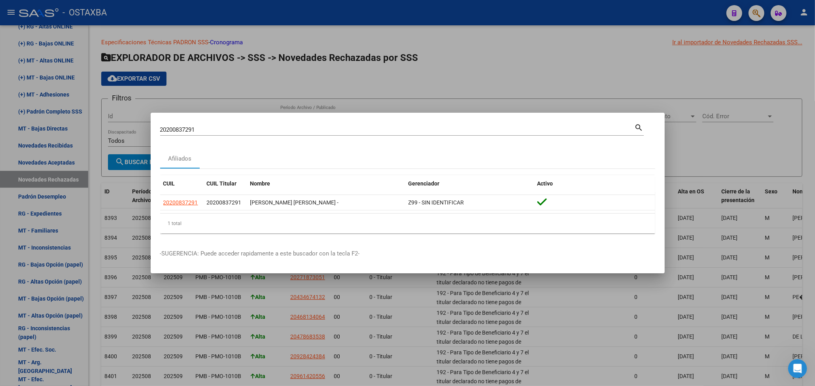
click at [800, 71] on div at bounding box center [407, 193] width 815 height 386
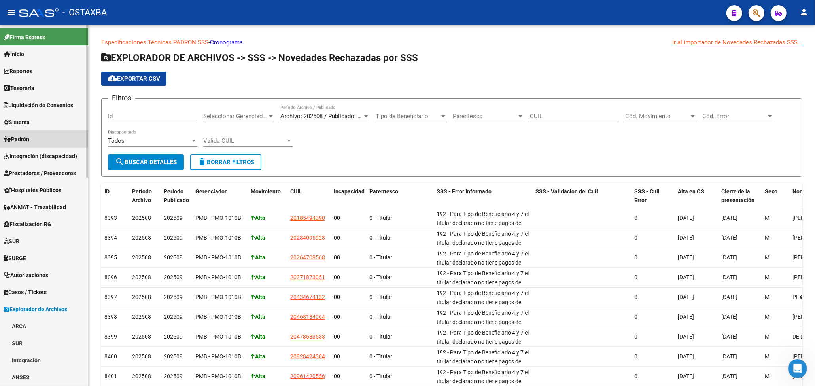
click at [19, 137] on span "Padrón" at bounding box center [16, 139] width 25 height 9
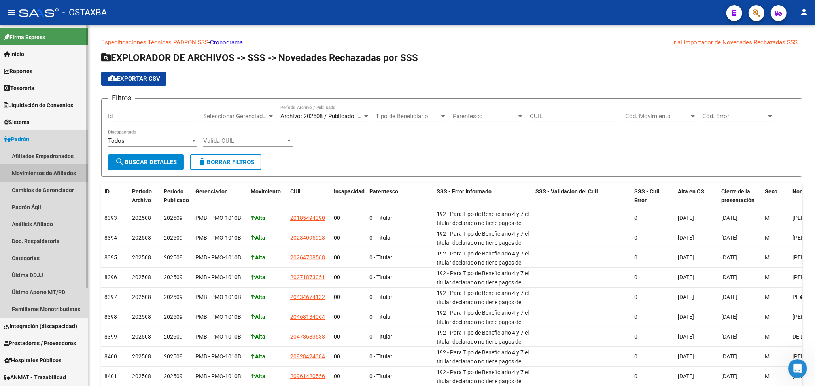
click at [26, 171] on link "Movimientos de Afiliados" at bounding box center [44, 173] width 88 height 17
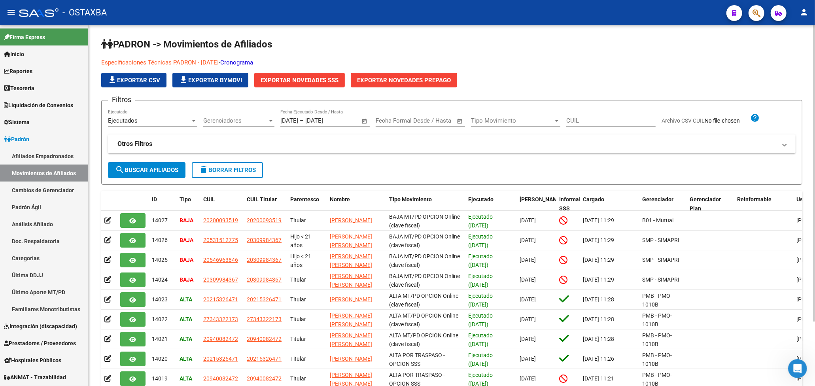
click at [585, 123] on input "CUIL" at bounding box center [610, 120] width 89 height 7
paste input "20200837291"
type input "20200837291"
click at [151, 165] on button "search Buscar Afiliados" at bounding box center [147, 170] width 78 height 16
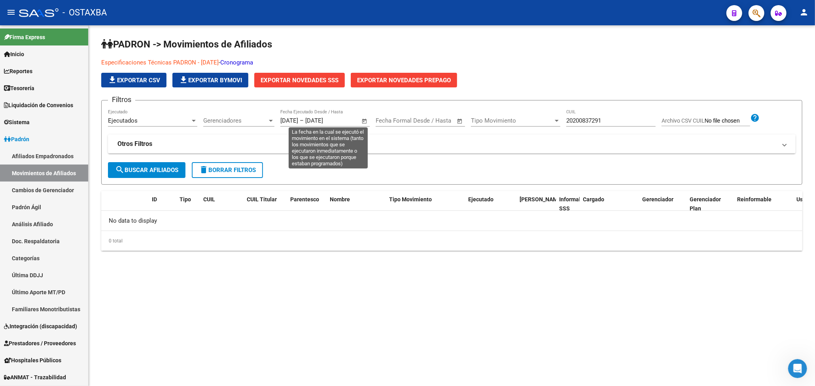
click at [367, 120] on span "Open calendar" at bounding box center [364, 121] width 19 height 19
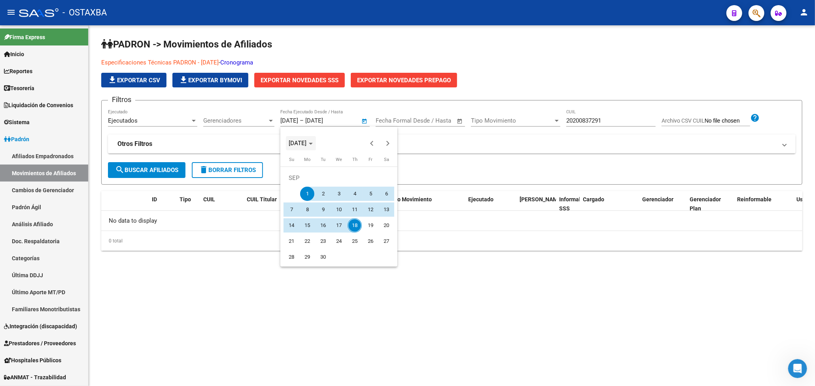
click at [313, 143] on span "SEP 2025" at bounding box center [301, 143] width 24 height 6
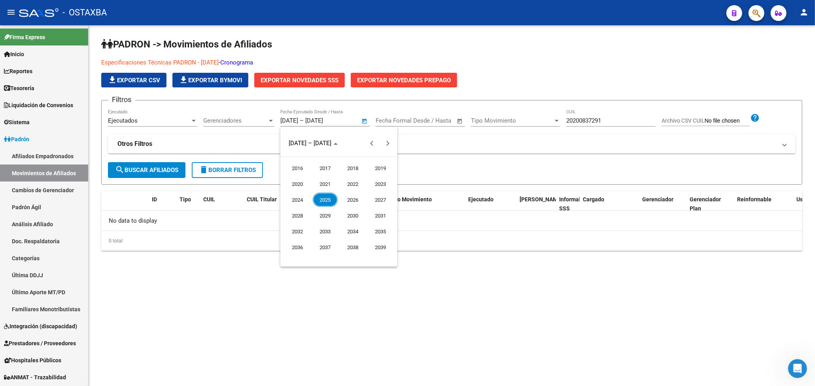
click at [489, 324] on div at bounding box center [407, 193] width 815 height 386
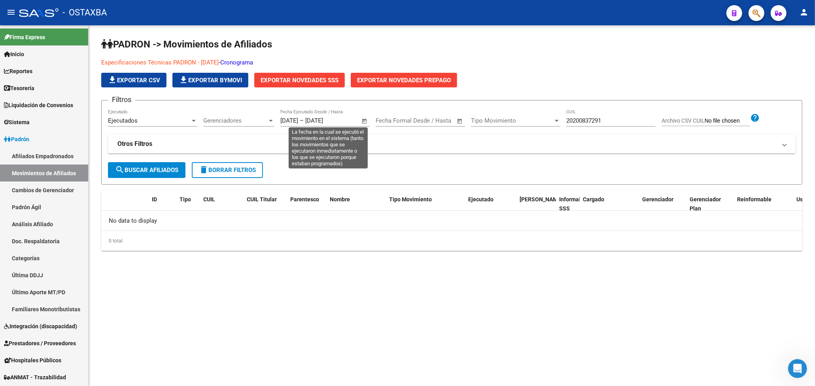
click at [362, 122] on span "Open calendar" at bounding box center [364, 121] width 19 height 19
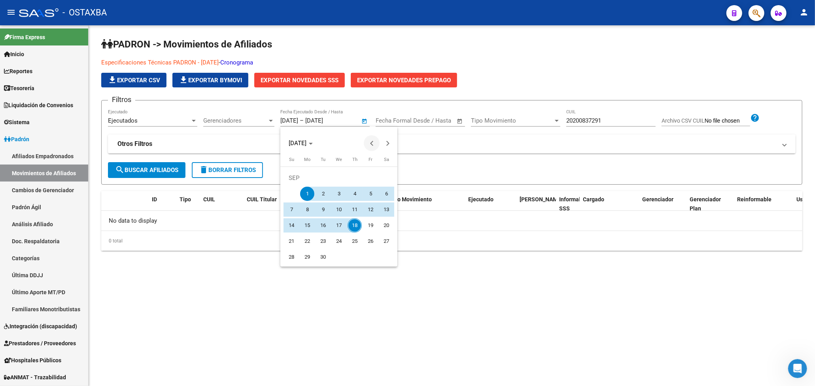
click at [367, 141] on span "Previous month" at bounding box center [372, 143] width 16 height 16
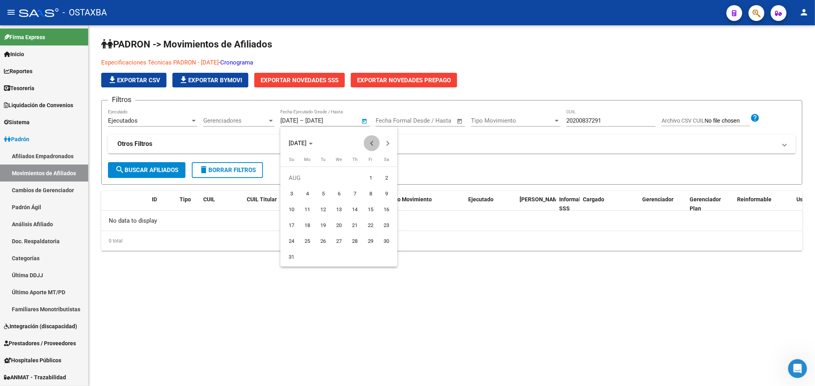
click at [367, 141] on span "Previous month" at bounding box center [372, 143] width 16 height 16
click at [323, 185] on td "JUL" at bounding box center [339, 178] width 111 height 16
click at [323, 192] on span "1" at bounding box center [323, 194] width 14 height 14
type input "[DATE]"
click at [393, 144] on span "Next month" at bounding box center [388, 143] width 16 height 16
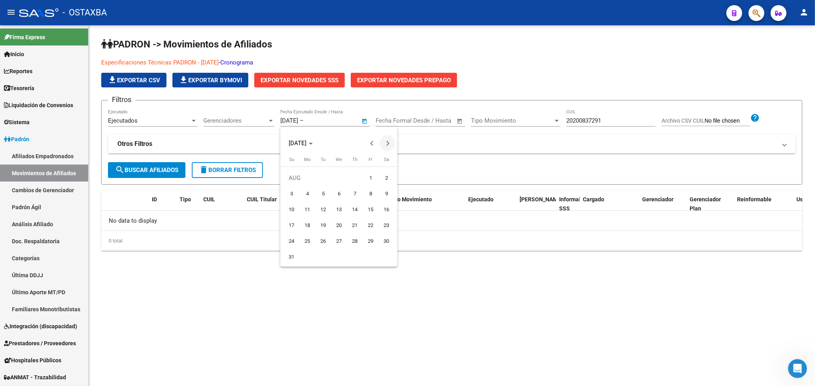
click at [393, 146] on span "Next month" at bounding box center [388, 143] width 16 height 16
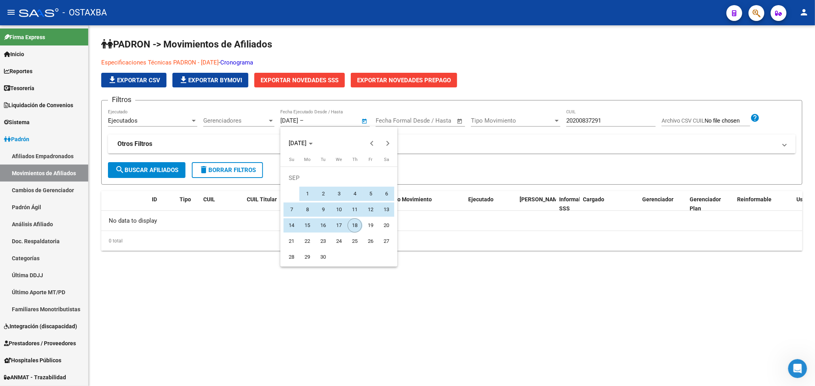
click at [353, 220] on span "18" at bounding box center [355, 225] width 14 height 14
type input "18/09/2025"
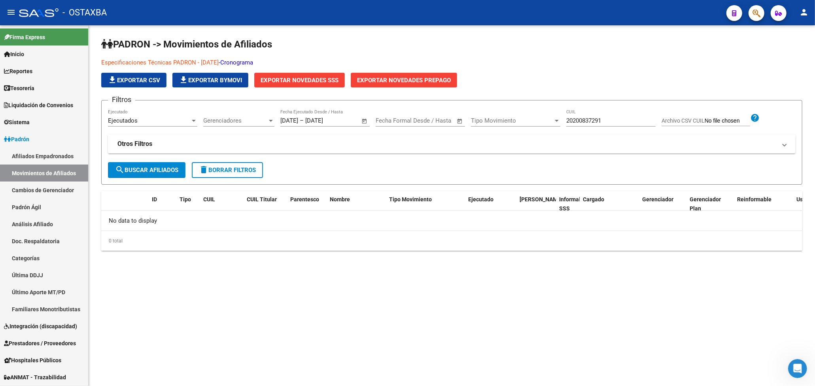
click at [154, 173] on span "search Buscar Afiliados" at bounding box center [146, 169] width 63 height 7
click at [755, 16] on icon "button" at bounding box center [757, 13] width 8 height 9
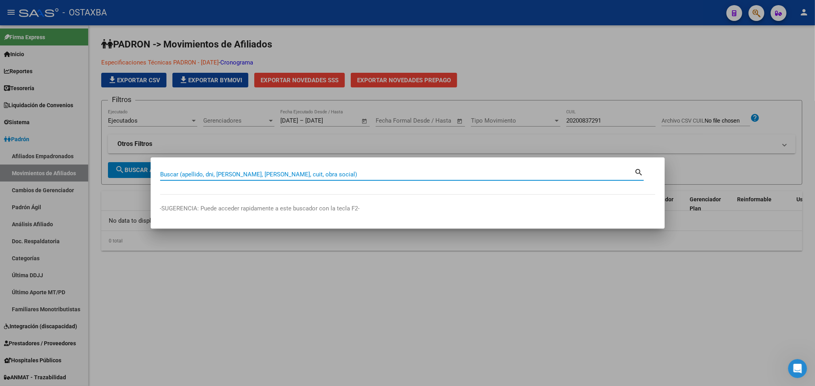
paste input "20200837291"
type input "20200837291"
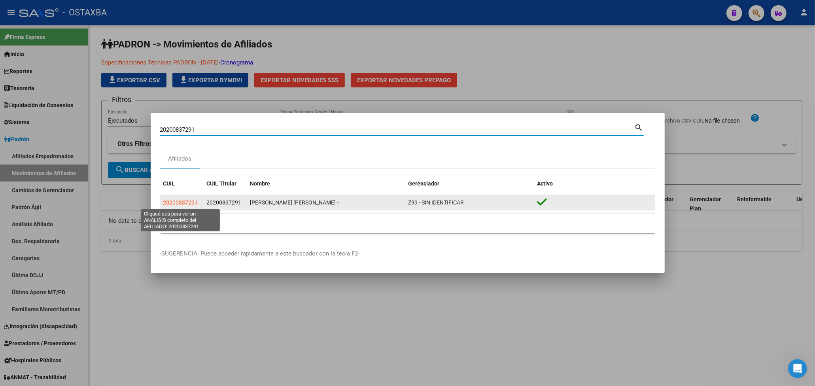
click at [183, 203] on span "20200837291" at bounding box center [180, 202] width 35 height 6
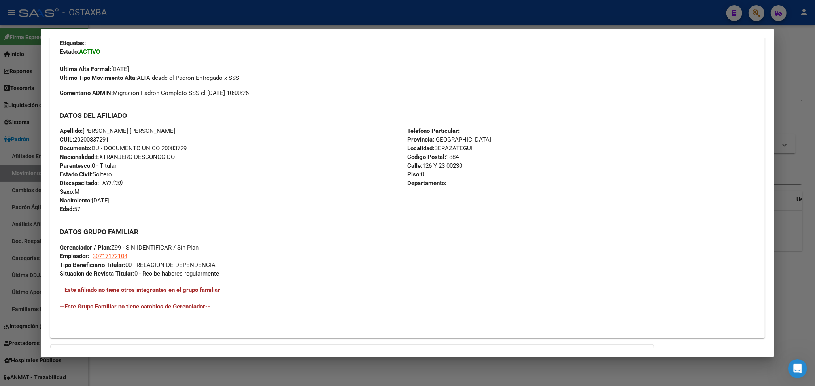
scroll to position [187, 0]
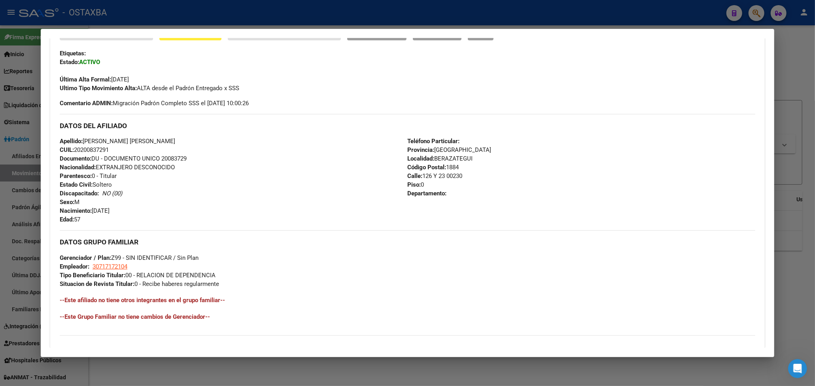
drag, startPoint x: 149, startPoint y: 260, endPoint x: 190, endPoint y: 261, distance: 41.5
click at [190, 261] on span "Gerenciador / Plan: Z99 - SIN IDENTIFICAR / Sin Plan" at bounding box center [129, 257] width 139 height 7
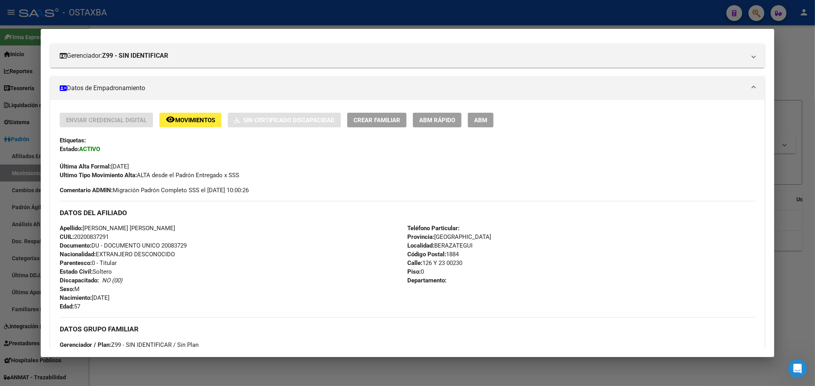
scroll to position [81, 0]
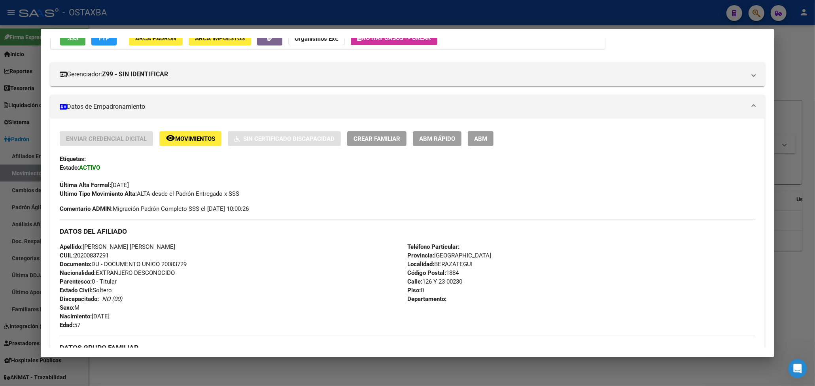
click at [781, 57] on div at bounding box center [407, 193] width 815 height 386
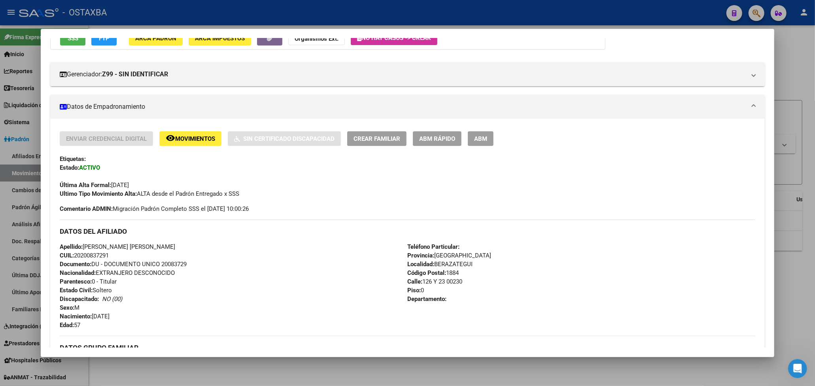
click at [781, 57] on div at bounding box center [407, 193] width 815 height 386
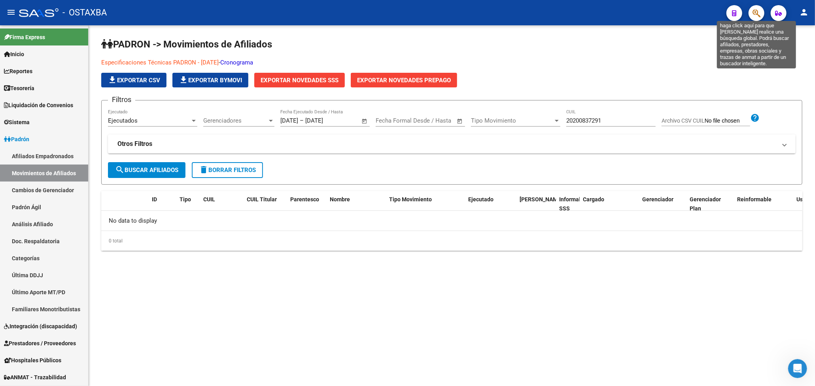
click at [755, 9] on icon "button" at bounding box center [757, 13] width 8 height 9
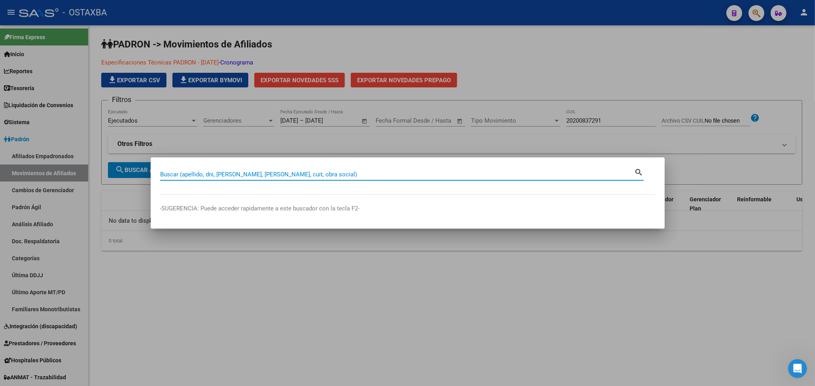
paste input "20546963846"
type input "20546963846"
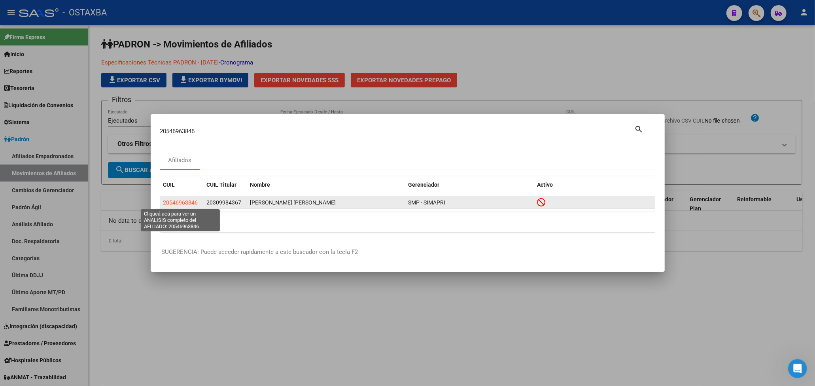
click at [179, 203] on span "20546963846" at bounding box center [180, 202] width 35 height 6
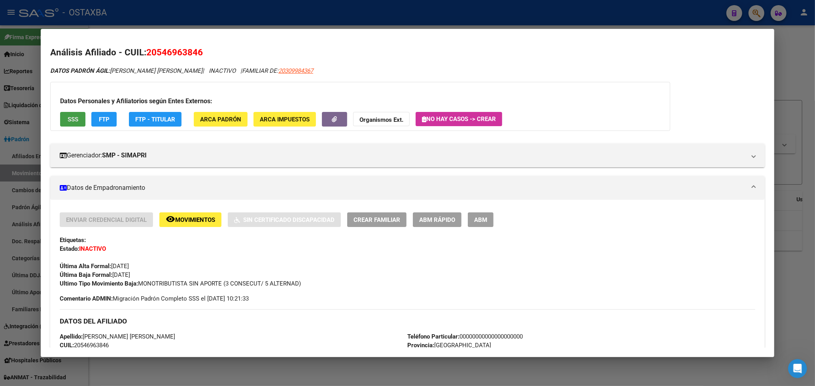
click at [65, 116] on button "SSS" at bounding box center [72, 119] width 25 height 15
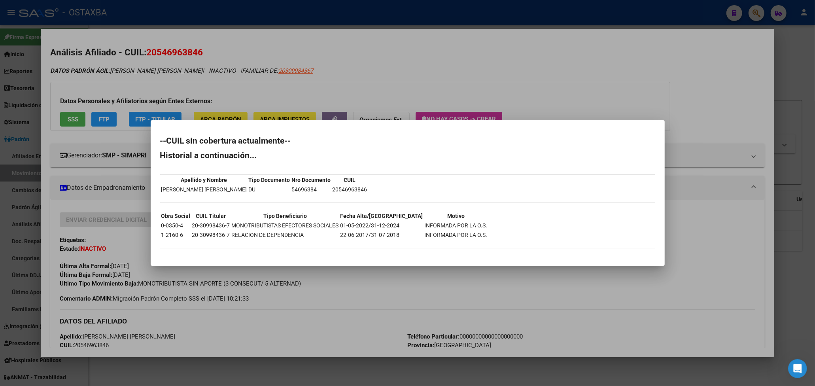
click at [391, 278] on div at bounding box center [407, 193] width 815 height 386
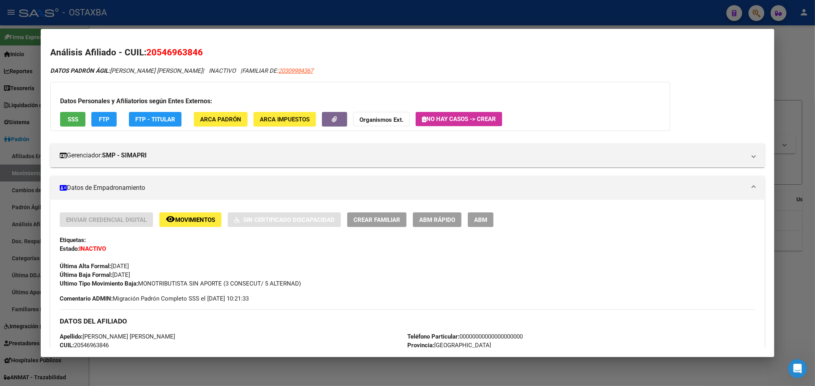
click at [79, 119] on button "SSS" at bounding box center [72, 119] width 25 height 15
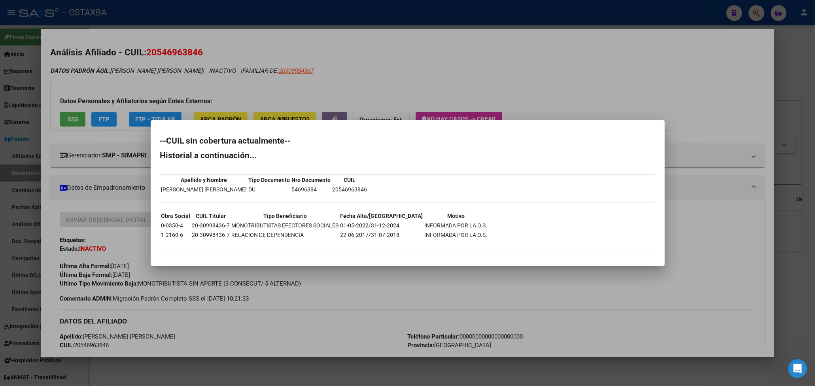
click at [343, 312] on div at bounding box center [407, 193] width 815 height 386
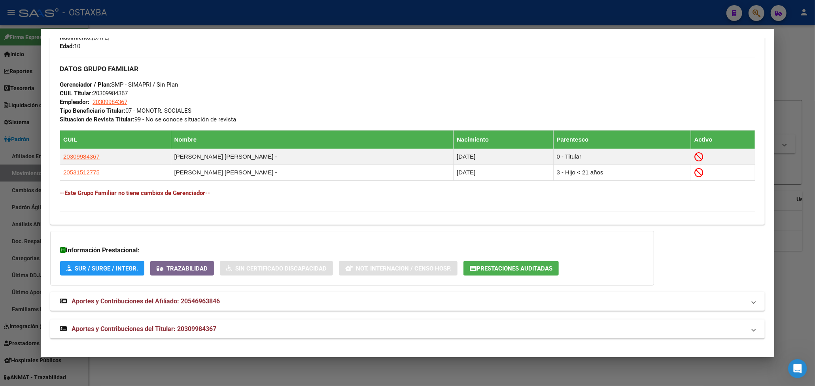
scroll to position [211, 0]
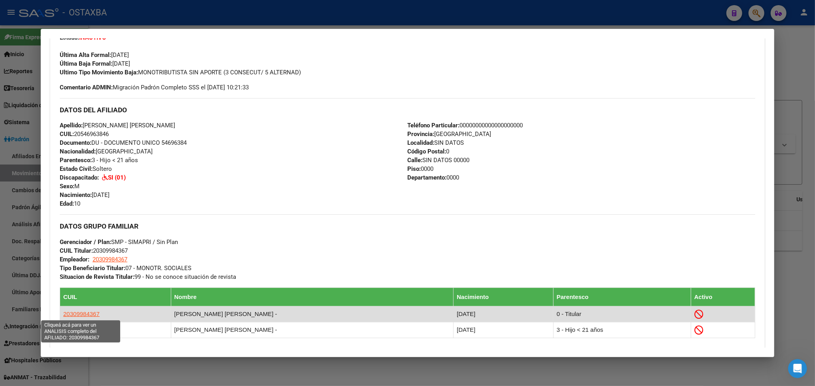
click at [82, 310] on span "20309984367" at bounding box center [81, 313] width 36 height 7
type textarea "20309984367"
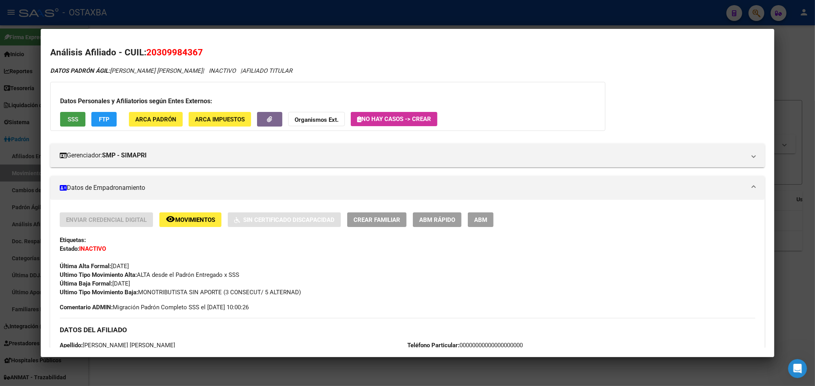
click at [78, 116] on span "SSS" at bounding box center [73, 119] width 11 height 7
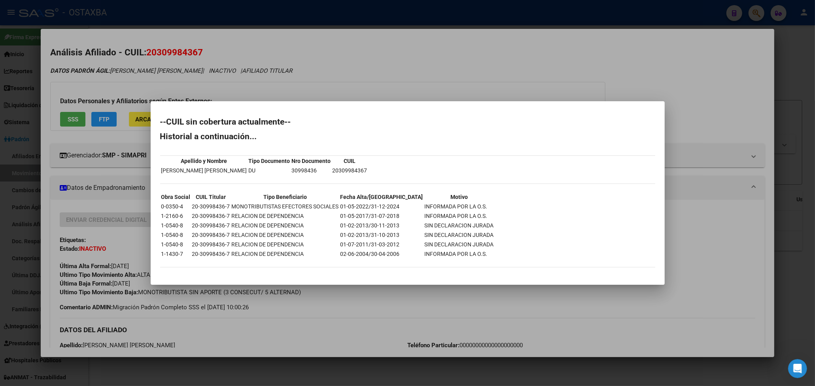
click at [431, 282] on mat-dialog-container "--CUIL sin cobertura actualmente-- Historial a continuación... Apellido y Nombr…" at bounding box center [408, 192] width 514 height 183
click at [404, 293] on div at bounding box center [407, 193] width 815 height 386
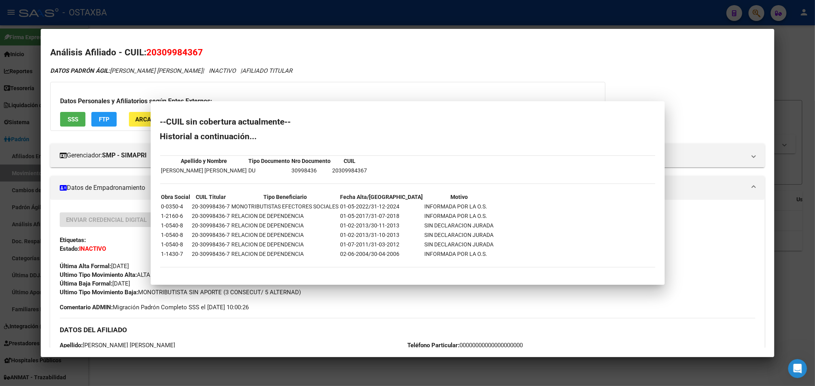
click at [403, 293] on div "Ultimo Tipo Movimiento Baja: MONOTRIBUTISTA SIN APORTE (3 CONSECUT/ 5 ALTERNAD)" at bounding box center [408, 292] width 696 height 9
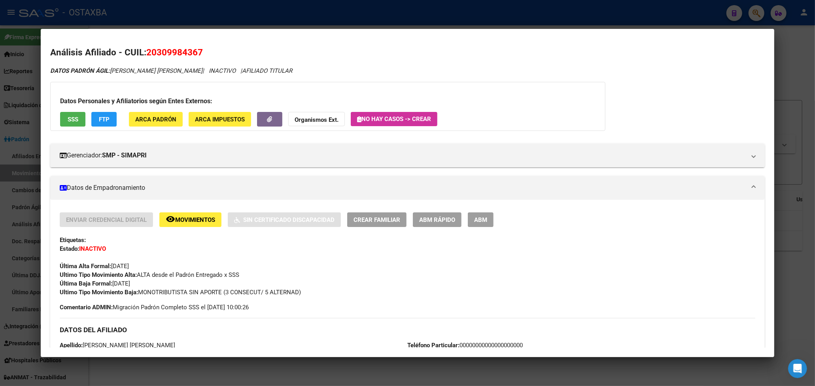
click at [791, 138] on div at bounding box center [407, 193] width 815 height 386
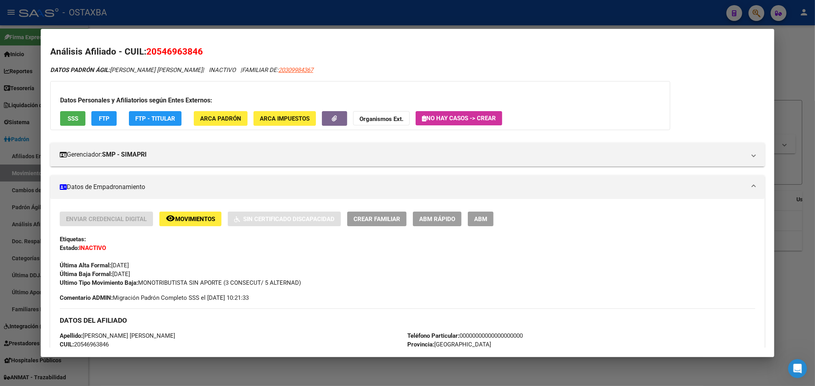
scroll to position [0, 0]
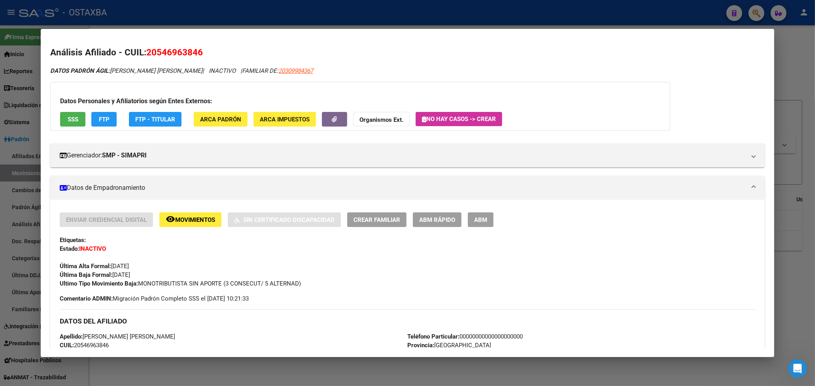
click at [192, 218] on span "Movimientos" at bounding box center [195, 219] width 40 height 7
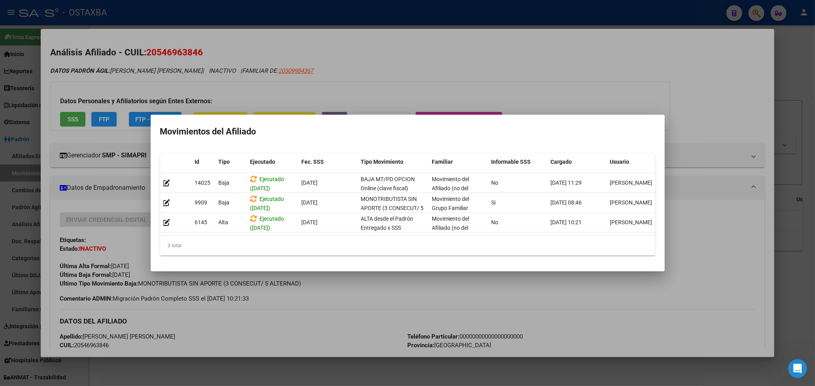
click at [424, 262] on mat-dialog-content "Id Tipo Ejecutado Fec. SSS Tipo Movimiento Familiar Informable SSS Cargado Usua…" at bounding box center [408, 204] width 514 height 115
click at [403, 284] on div at bounding box center [407, 193] width 815 height 386
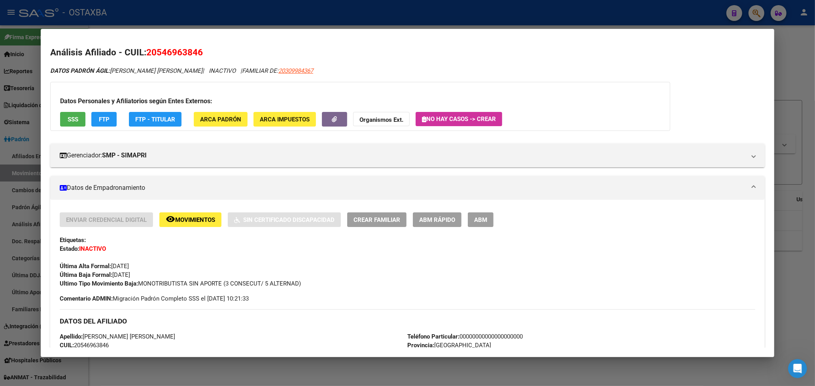
click at [794, 74] on div at bounding box center [407, 193] width 815 height 386
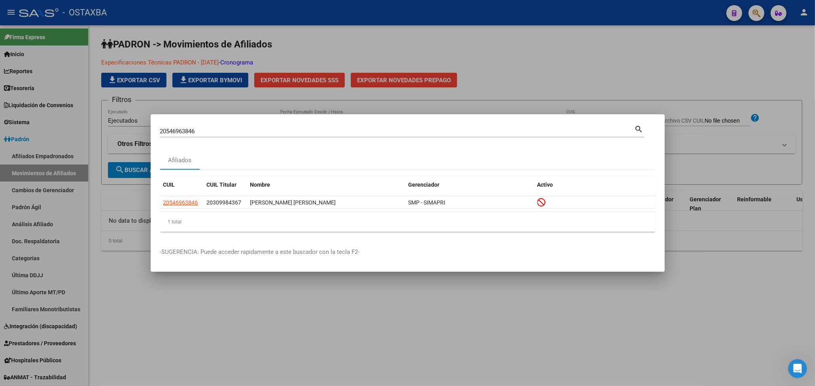
click at [794, 74] on div at bounding box center [407, 193] width 815 height 386
click at [794, 74] on div "Especificaciones Técnicas PADRON - Agosto 2024 - Cronograma file_download Expor…" at bounding box center [451, 72] width 701 height 29
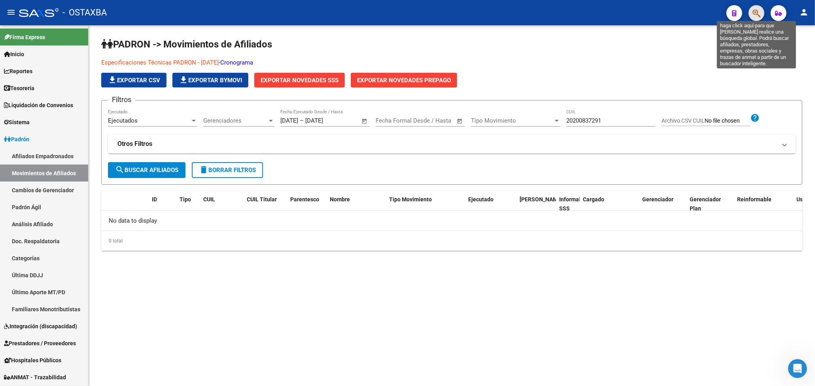
click at [758, 14] on icon "button" at bounding box center [757, 13] width 8 height 9
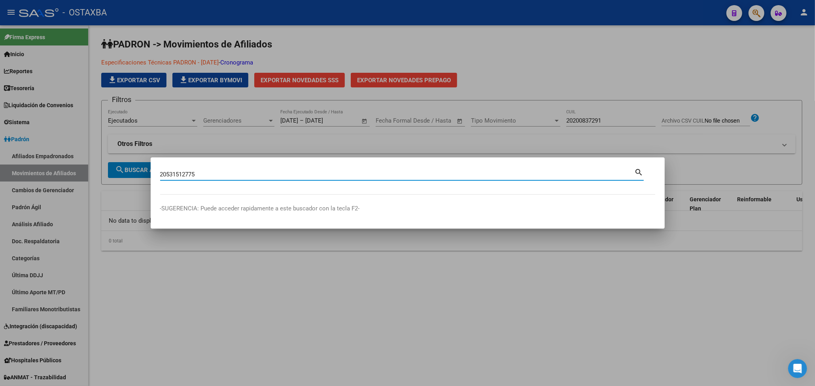
type input "20531512775"
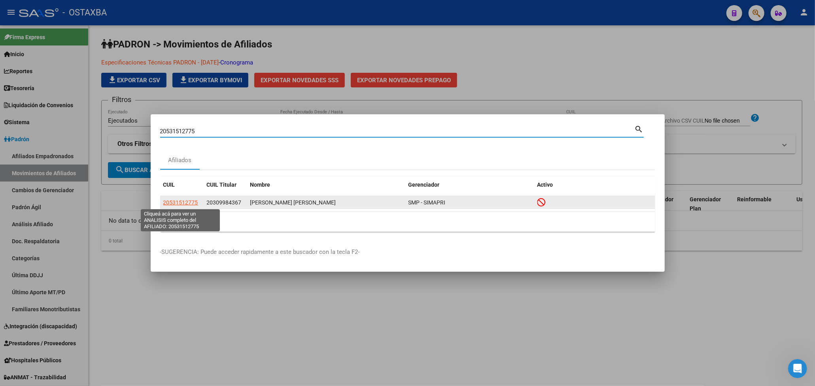
click at [174, 203] on span "20531512775" at bounding box center [180, 202] width 35 height 6
type textarea "20531512775"
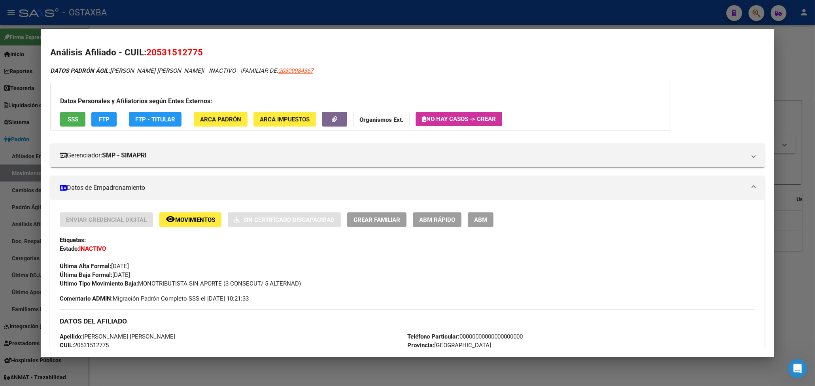
scroll to position [53, 0]
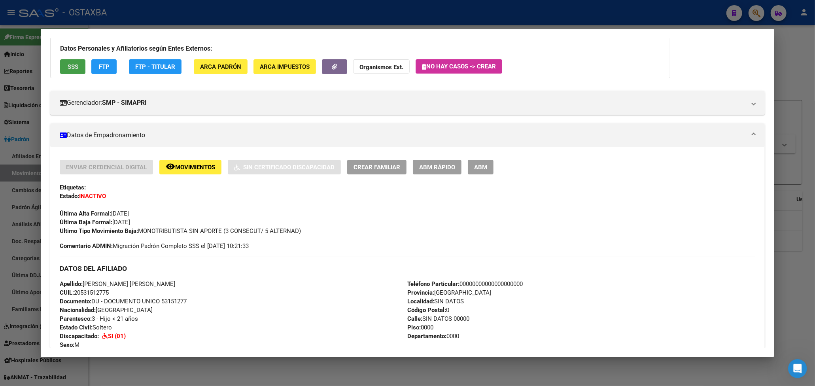
click at [72, 61] on button "SSS" at bounding box center [72, 66] width 25 height 15
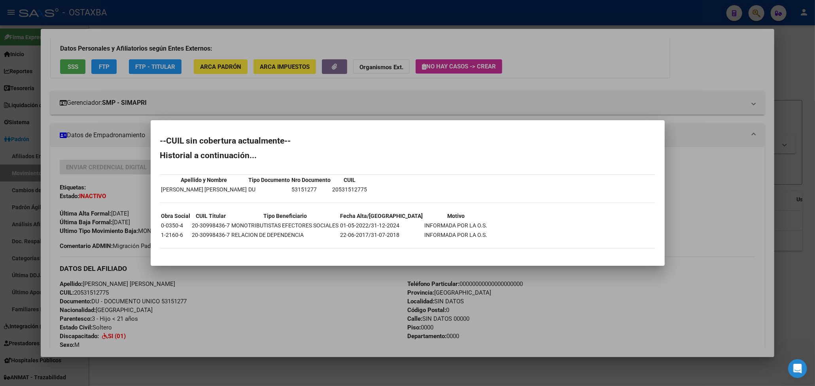
click at [792, 157] on div at bounding box center [407, 193] width 815 height 386
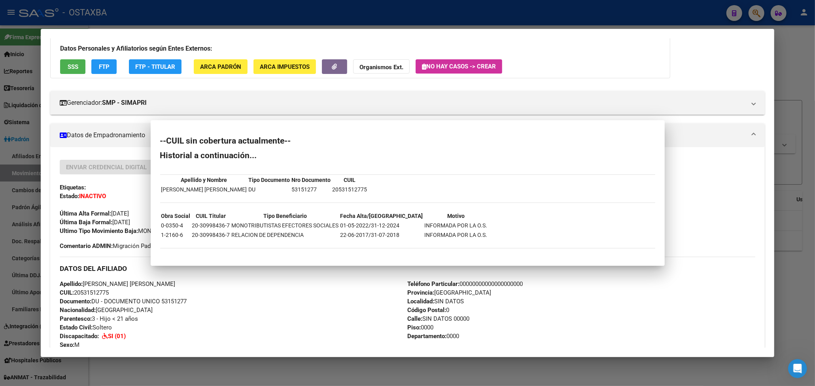
click at [792, 157] on div at bounding box center [407, 193] width 815 height 386
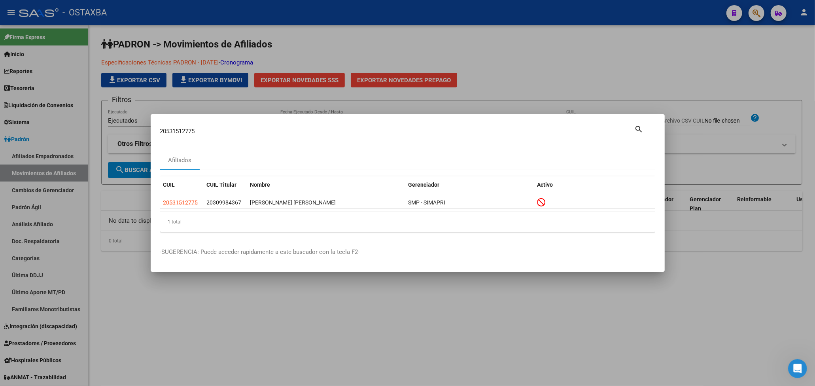
click at [470, 43] on div at bounding box center [407, 193] width 815 height 386
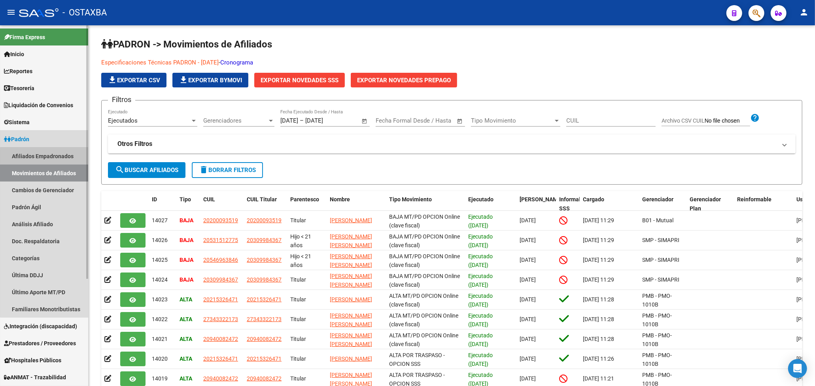
click at [64, 160] on link "Afiliados Empadronados" at bounding box center [44, 156] width 88 height 17
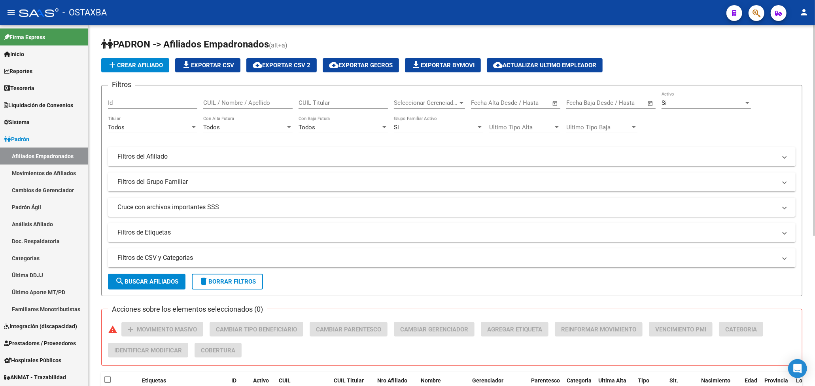
click at [179, 252] on mat-expansion-panel-header "Filtros de CSV y Categorias" at bounding box center [452, 257] width 688 height 19
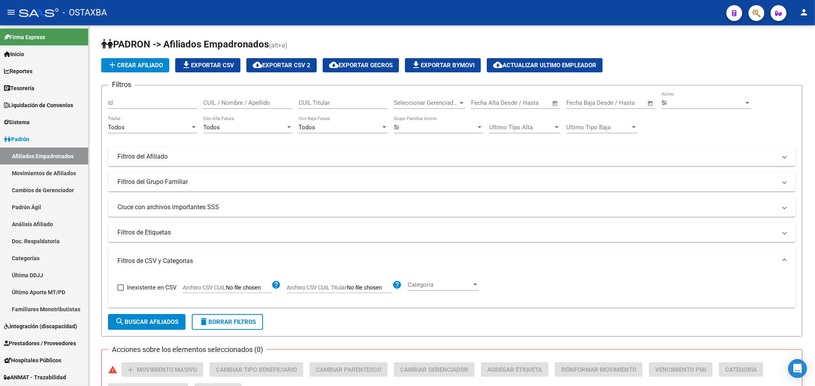
type input "C:\fakepath\archivo para filtrar en SAAS (3).csv"
click at [151, 326] on button "search Buscar Afiliados" at bounding box center [147, 322] width 78 height 16
click at [670, 62] on div "add Crear Afiliado file_download Exportar CSV cloud_download Exportar CSV 2 clo…" at bounding box center [451, 65] width 701 height 14
click at [707, 103] on div "Si" at bounding box center [703, 102] width 82 height 7
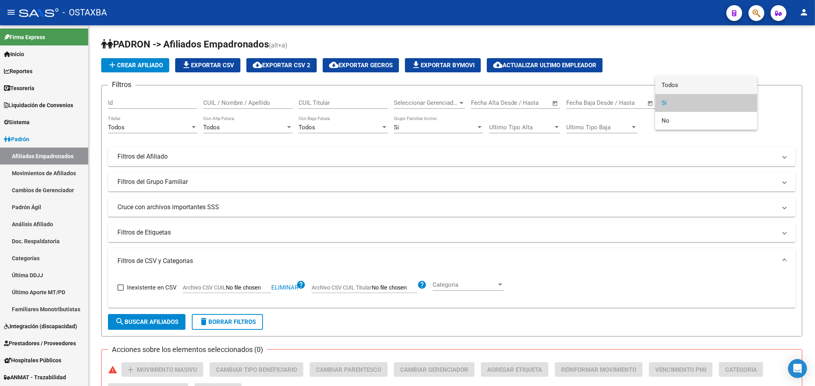
click at [671, 83] on span "Todos" at bounding box center [706, 85] width 89 height 18
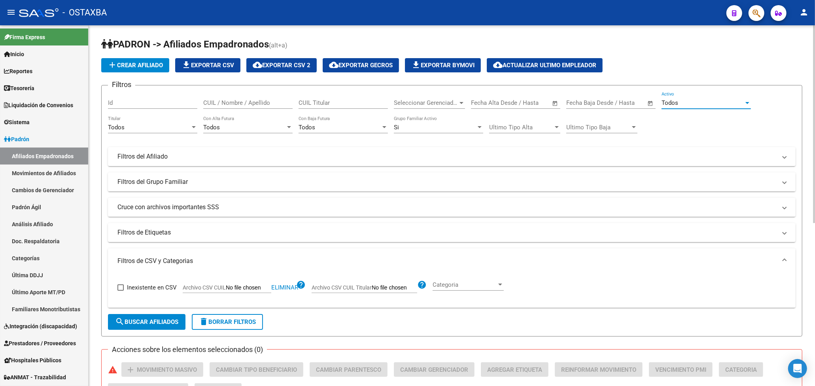
click at [165, 326] on button "search Buscar Afiliados" at bounding box center [147, 322] width 78 height 16
click at [728, 104] on div "Todos" at bounding box center [703, 102] width 82 height 7
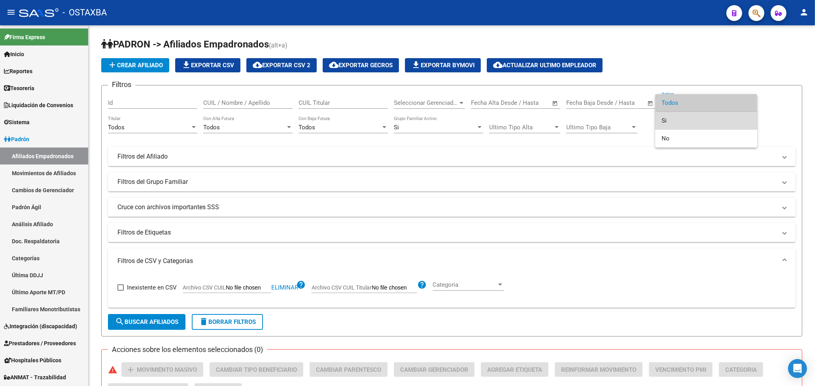
click at [688, 125] on span "Si" at bounding box center [706, 121] width 89 height 18
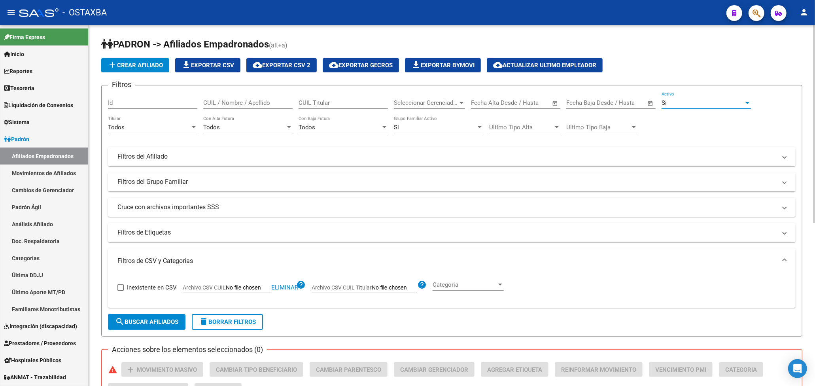
click at [141, 121] on div "Todos Titular" at bounding box center [152, 124] width 89 height 17
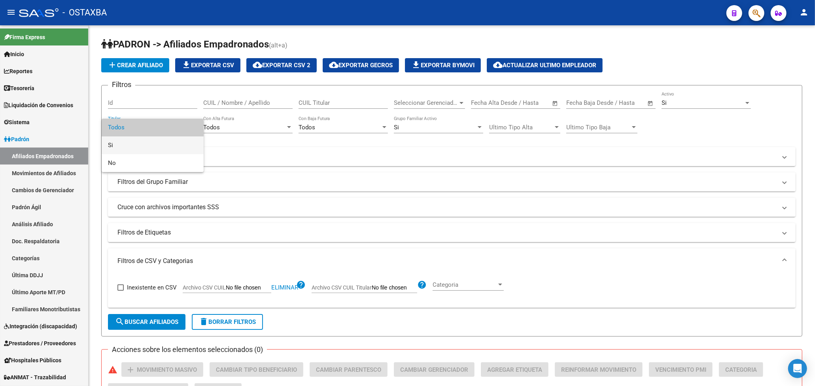
click at [152, 147] on span "Si" at bounding box center [152, 145] width 89 height 18
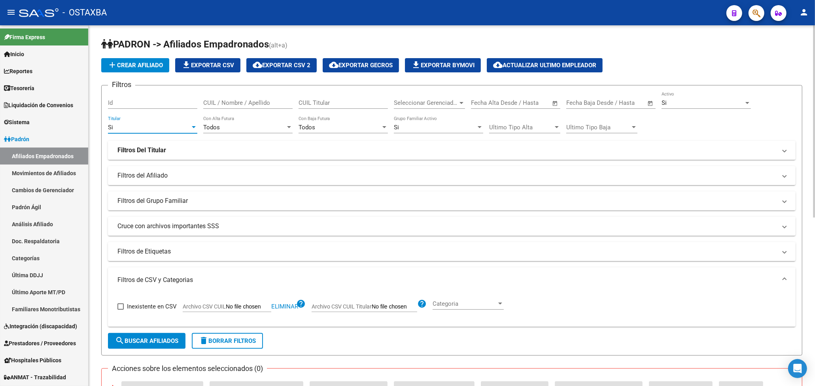
click at [157, 121] on div "Si Titular" at bounding box center [152, 124] width 89 height 17
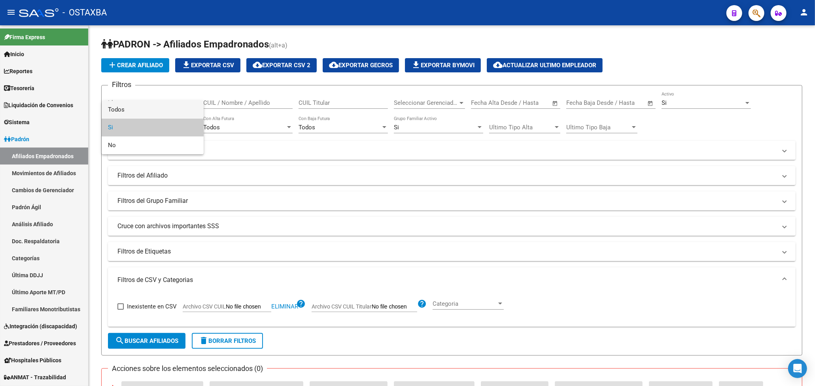
click at [156, 108] on span "Todos" at bounding box center [152, 110] width 89 height 18
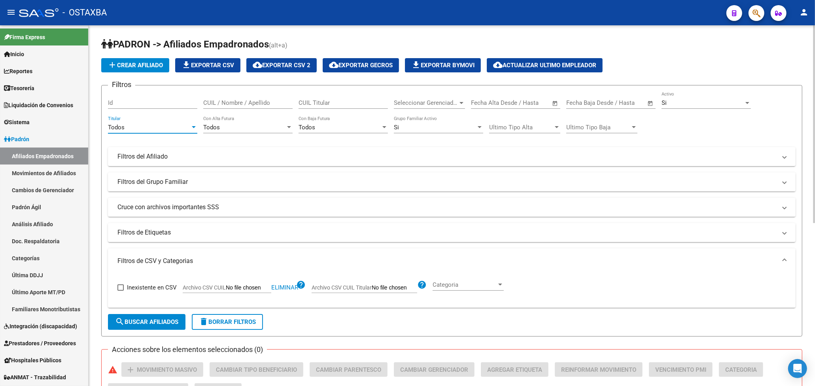
click at [159, 323] on span "search Buscar Afiliados" at bounding box center [146, 321] width 63 height 7
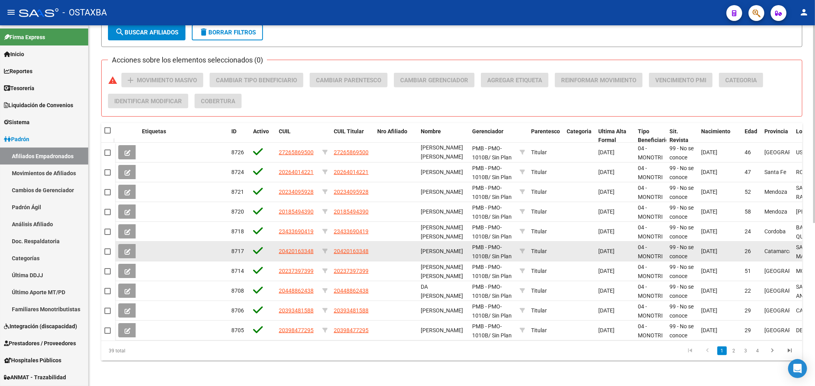
scroll to position [298, 0]
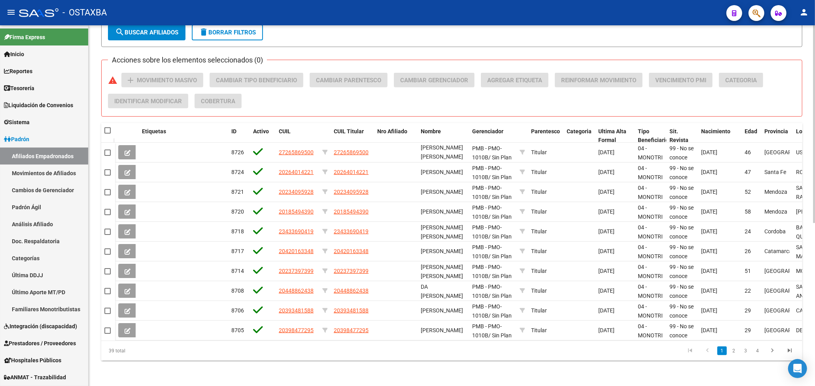
click at [108, 127] on span at bounding box center [107, 130] width 6 height 6
click at [108, 134] on input "checkbox" at bounding box center [107, 134] width 0 height 0
checkbox input "true"
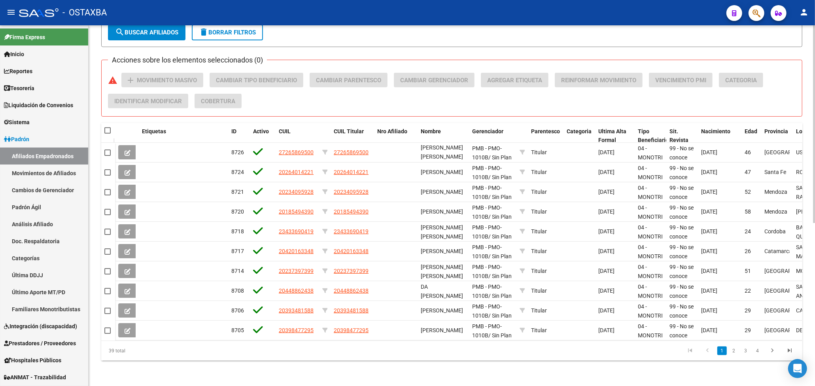
checkbox input "true"
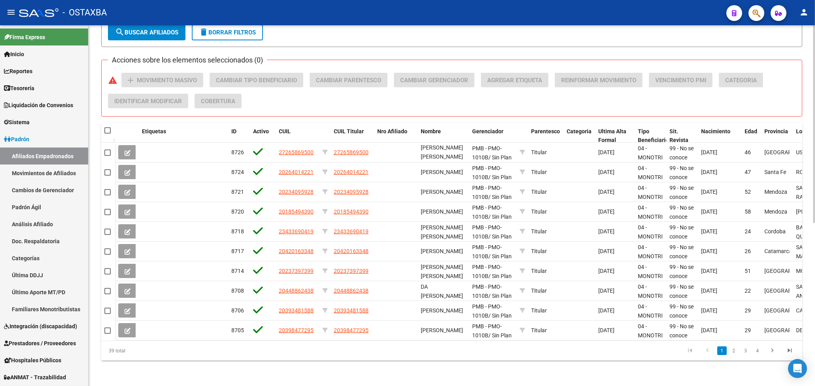
checkbox input "true"
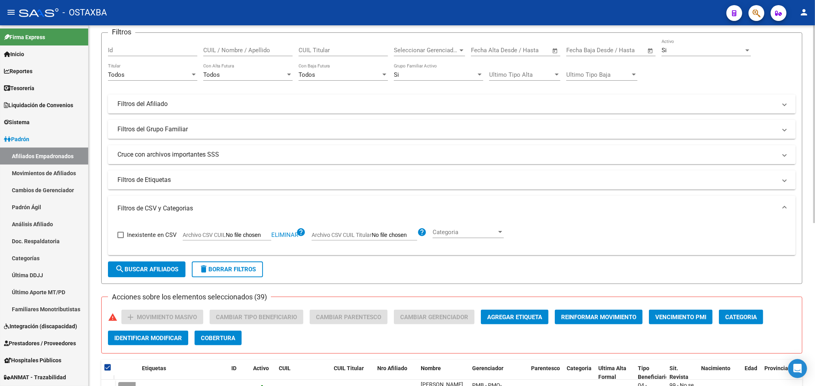
scroll to position [0, 0]
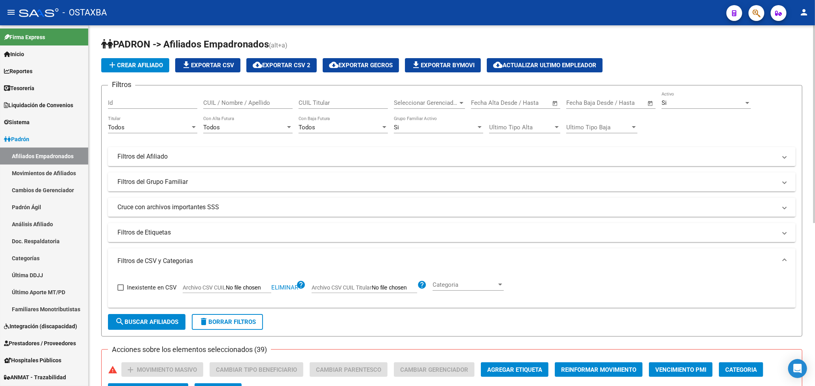
click at [695, 102] on div "Si" at bounding box center [703, 102] width 82 height 7
click at [605, 151] on div at bounding box center [407, 193] width 815 height 386
click at [182, 129] on div "Todos" at bounding box center [149, 127] width 82 height 7
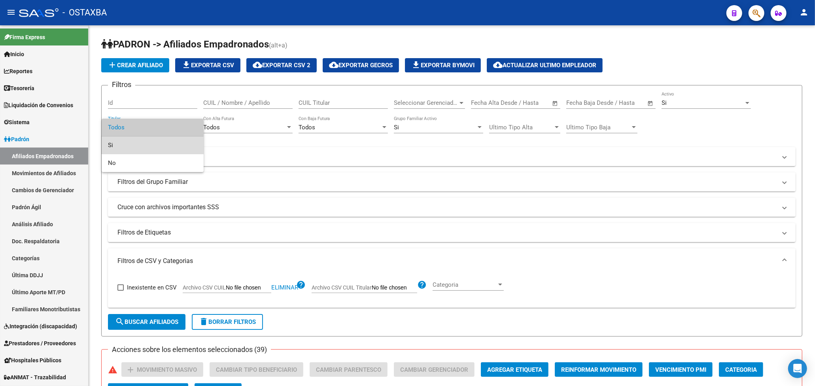
click at [151, 151] on span "Si" at bounding box center [152, 145] width 89 height 18
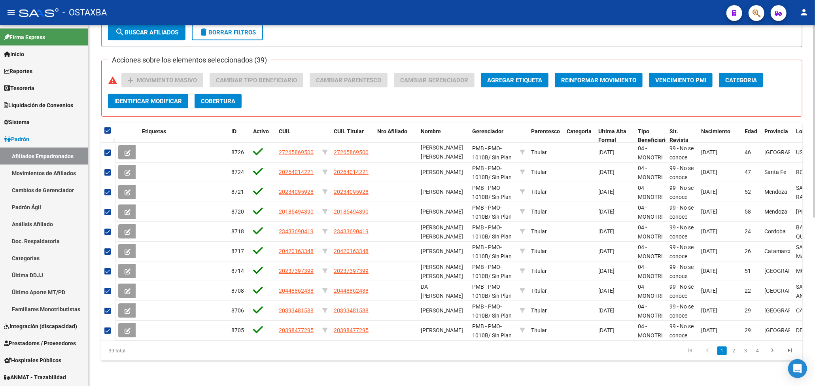
scroll to position [211, 0]
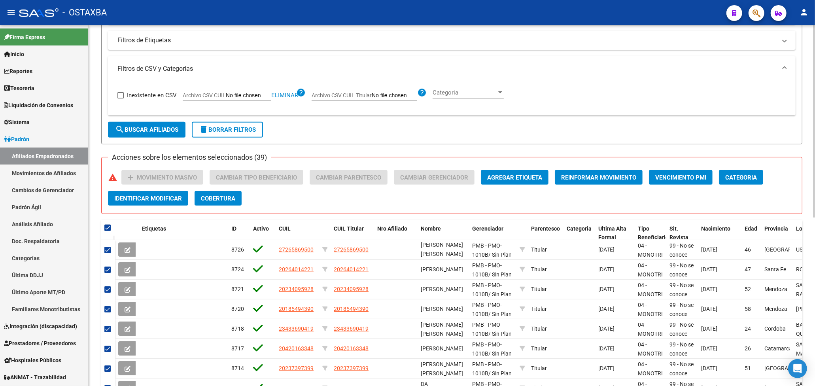
click at [153, 135] on button "search Buscar Afiliados" at bounding box center [147, 130] width 78 height 16
checkbox input "false"
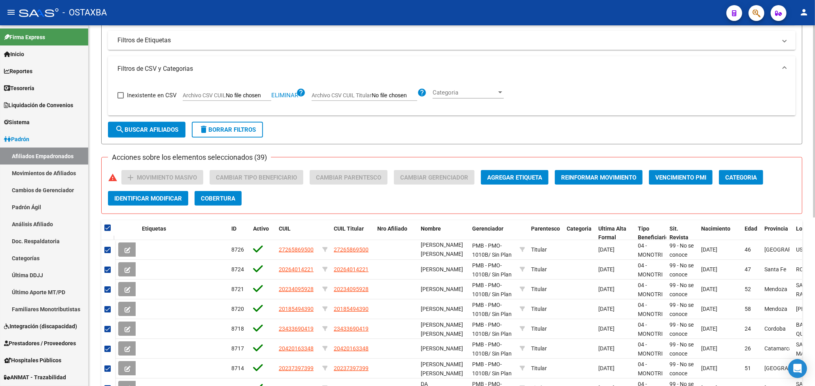
checkbox input "false"
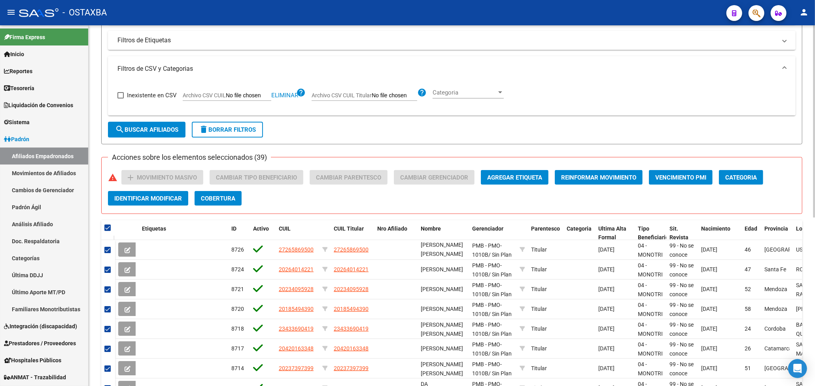
checkbox input "false"
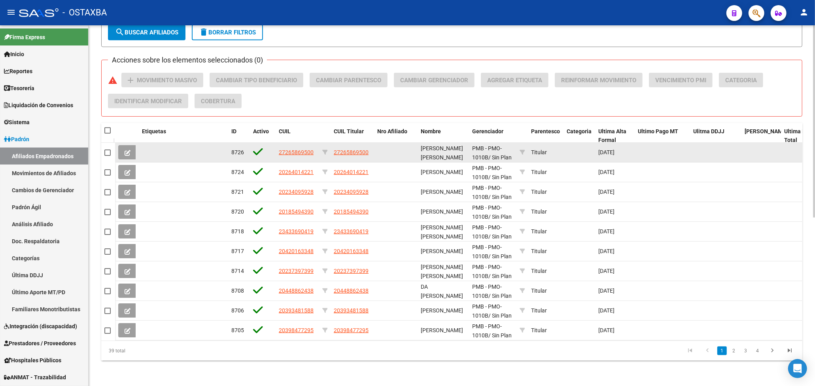
scroll to position [317, 0]
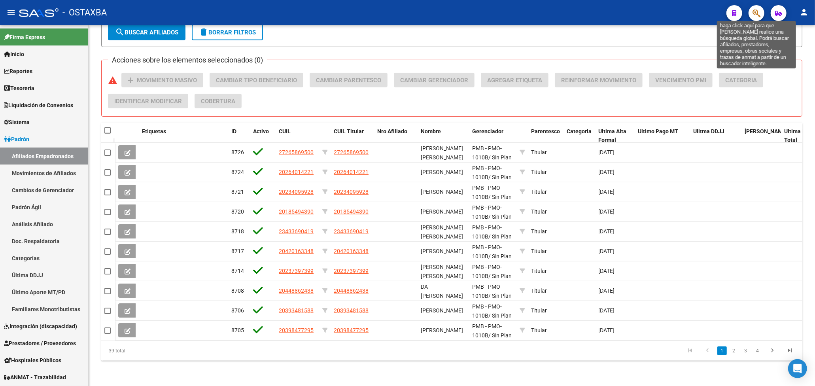
click at [757, 13] on icon "button" at bounding box center [757, 13] width 8 height 9
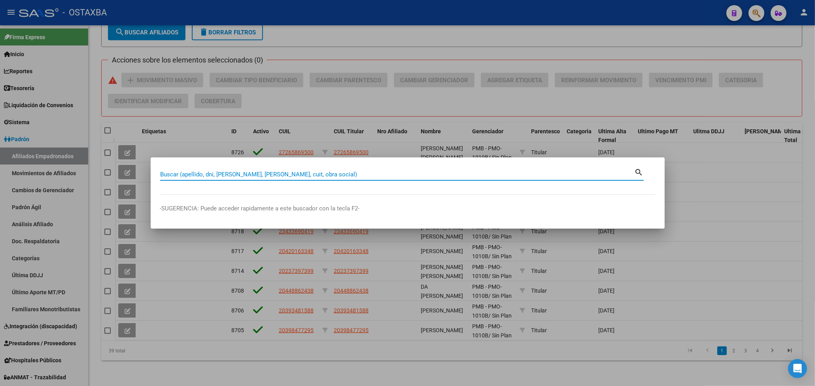
paste input "34411301"
type input "34411301"
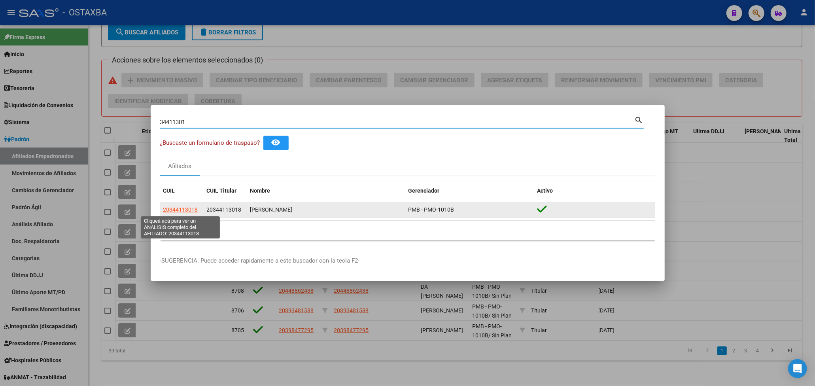
click at [195, 211] on span "20344113018" at bounding box center [180, 209] width 35 height 6
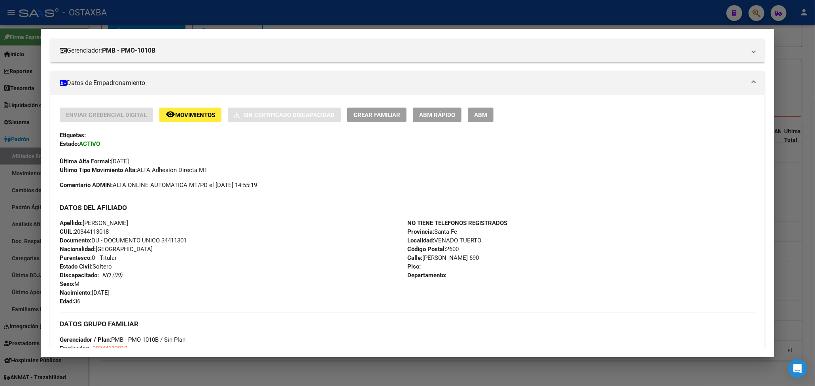
scroll to position [105, 0]
click at [809, 96] on div at bounding box center [407, 193] width 815 height 386
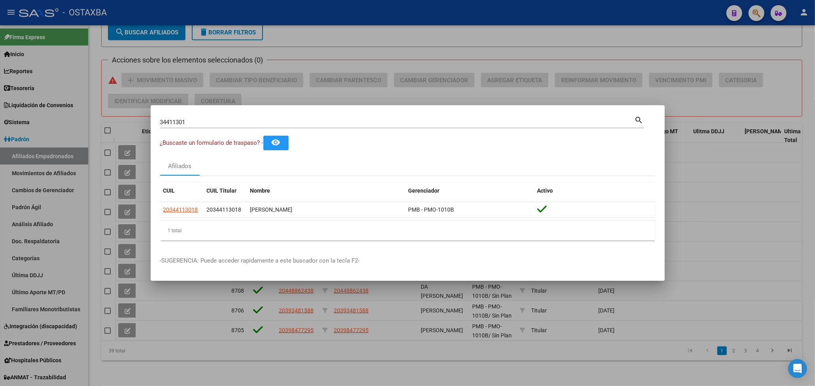
click at [809, 96] on div at bounding box center [407, 193] width 815 height 386
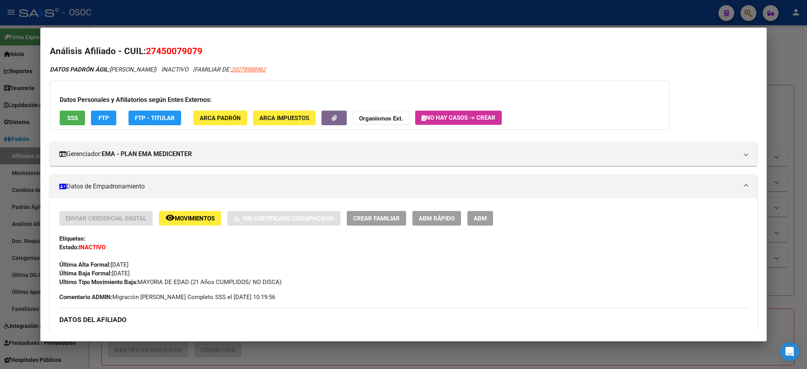
click at [244, 11] on div at bounding box center [403, 184] width 807 height 369
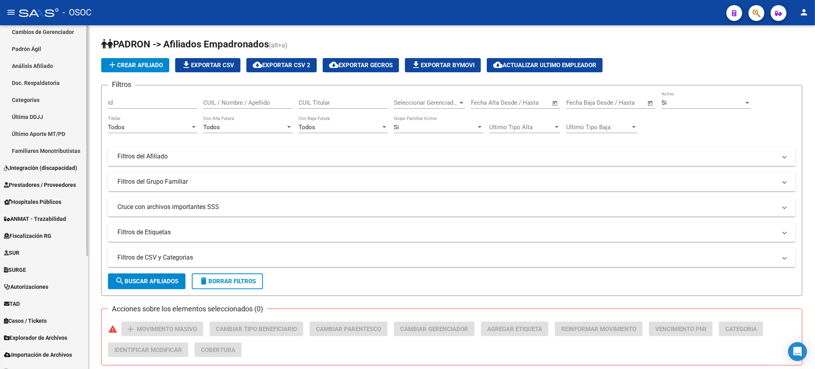
scroll to position [169, 0]
